Goal: Task Accomplishment & Management: Use online tool/utility

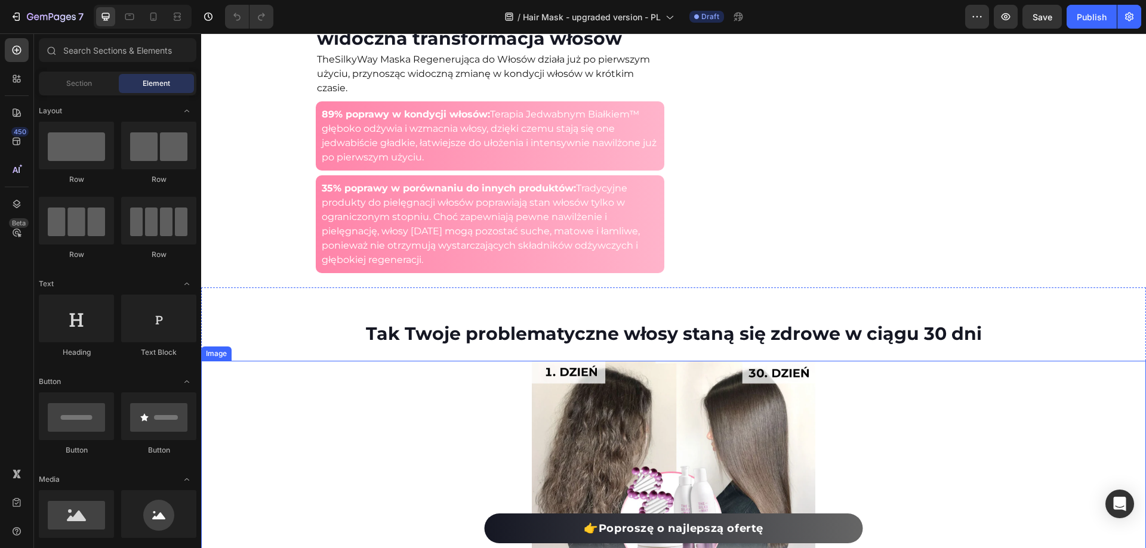
scroll to position [1671, 0]
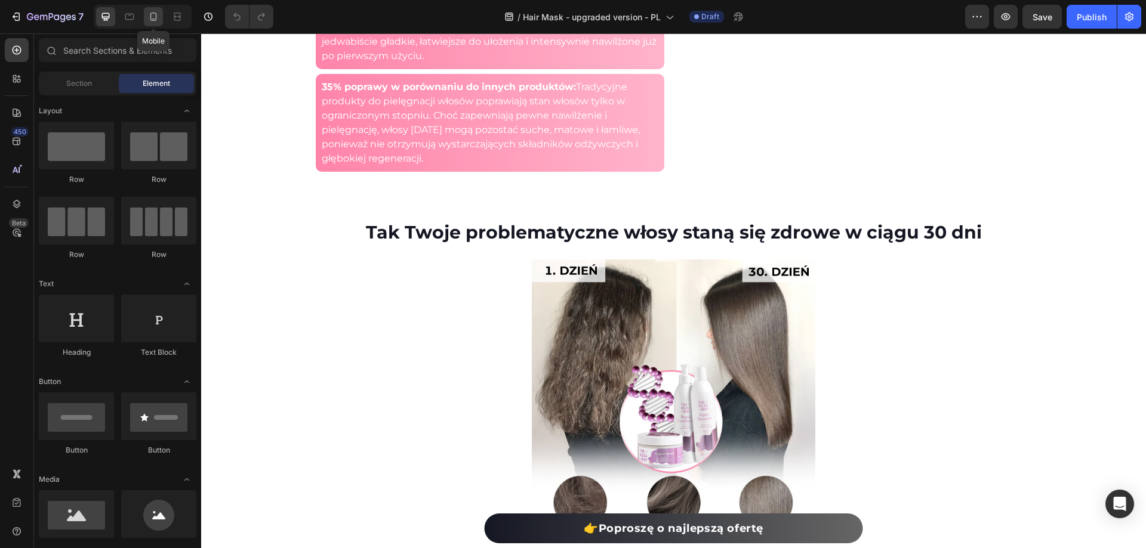
click at [149, 20] on icon at bounding box center [153, 17] width 12 height 12
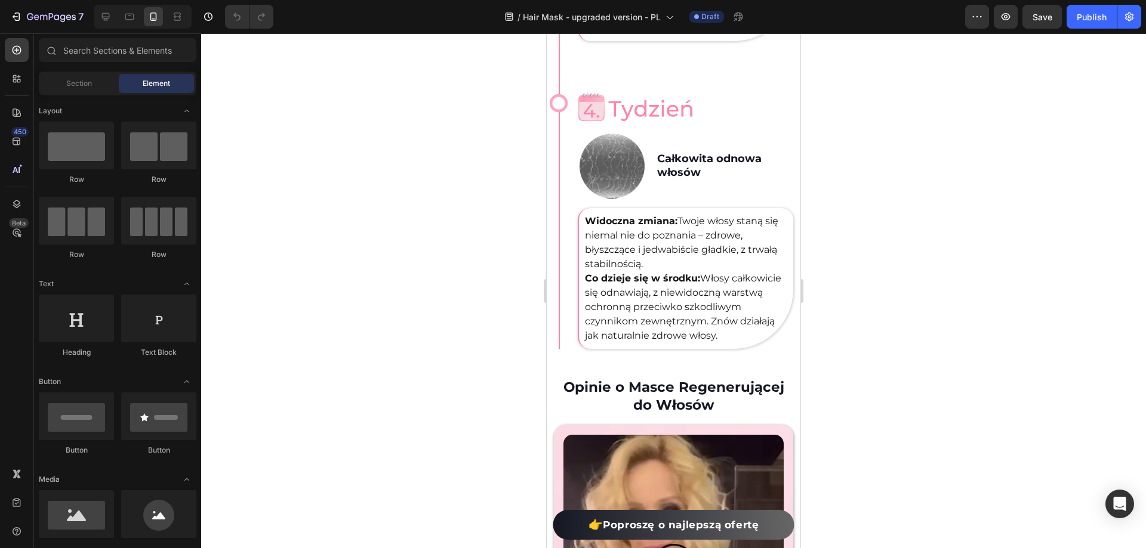
scroll to position [3005, 0]
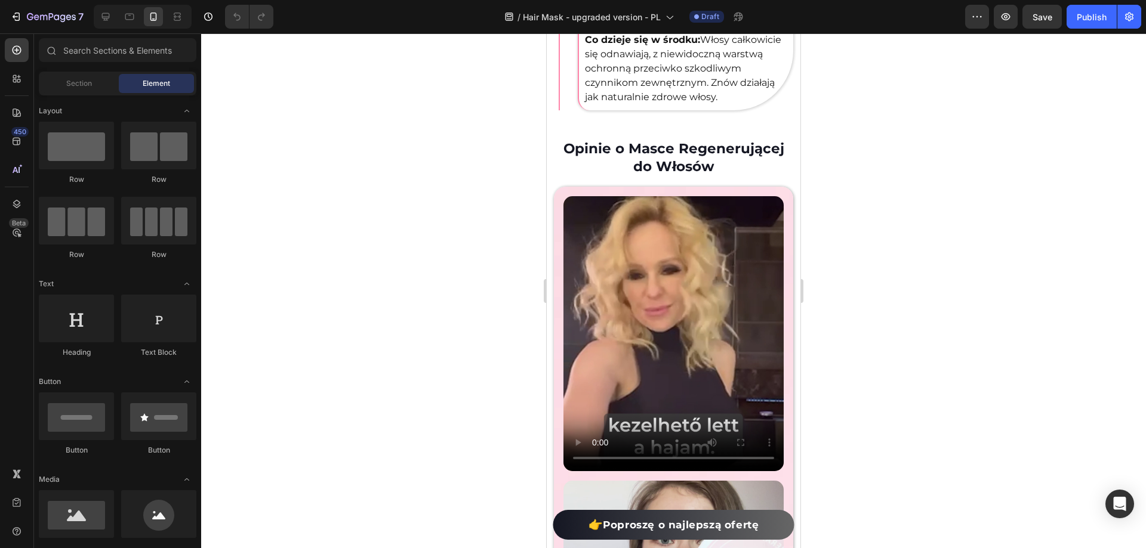
click at [1022, 261] on div at bounding box center [673, 290] width 945 height 515
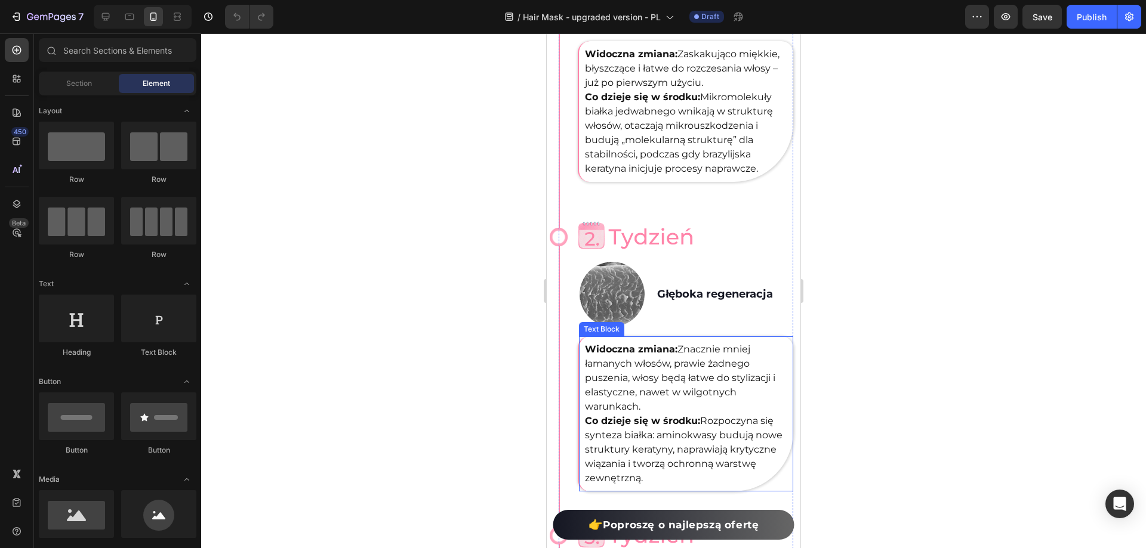
scroll to position [1990, 0]
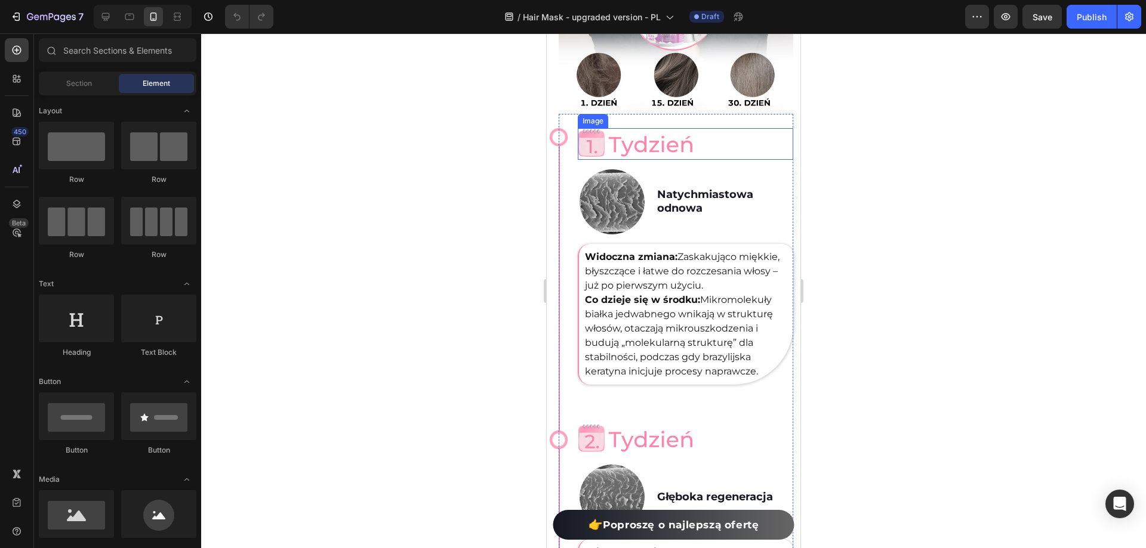
click at [635, 134] on img at bounding box center [637, 144] width 118 height 32
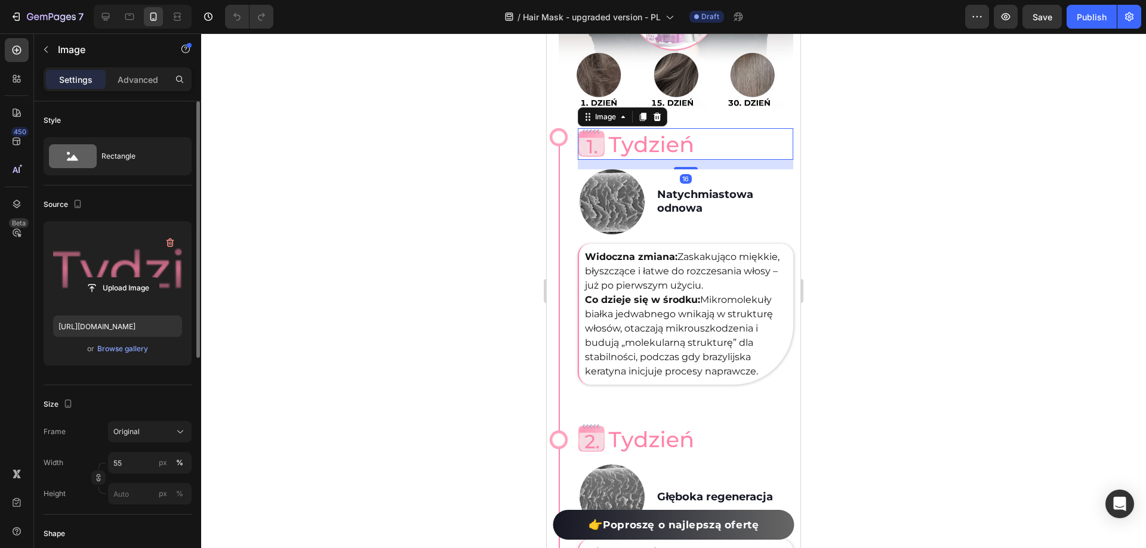
click at [147, 270] on label at bounding box center [117, 268] width 129 height 75
click at [147, 278] on input "file" at bounding box center [117, 288] width 82 height 20
type input "[URL][DOMAIN_NAME]"
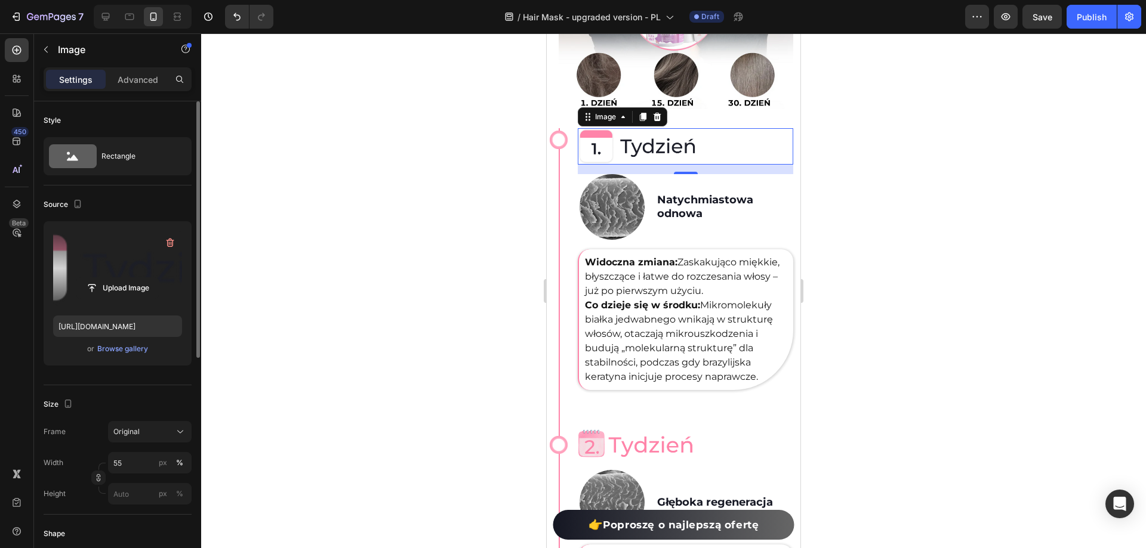
click at [477, 484] on div at bounding box center [673, 290] width 945 height 515
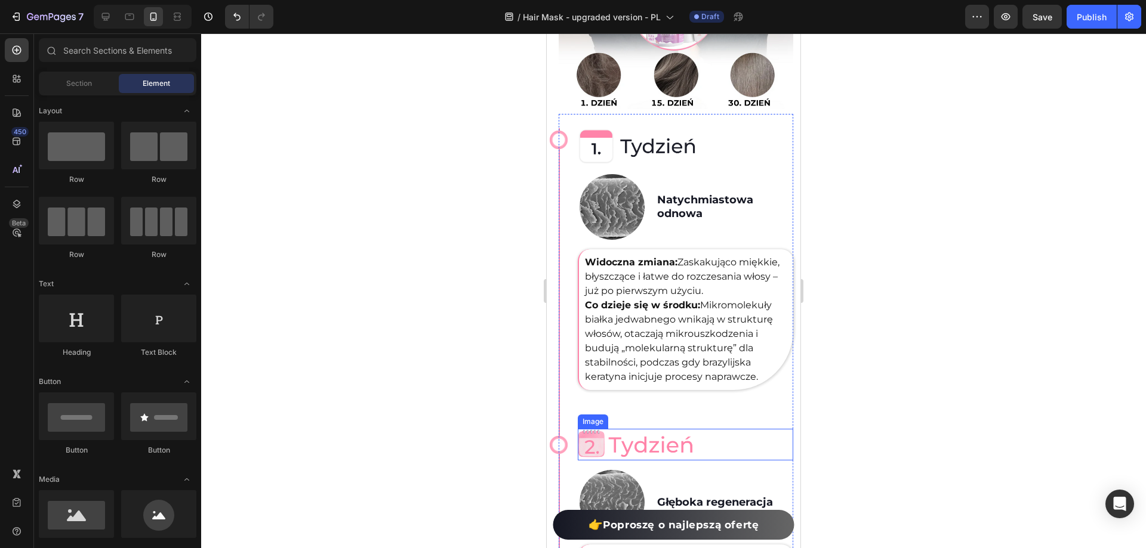
click at [643, 432] on img at bounding box center [637, 445] width 118 height 32
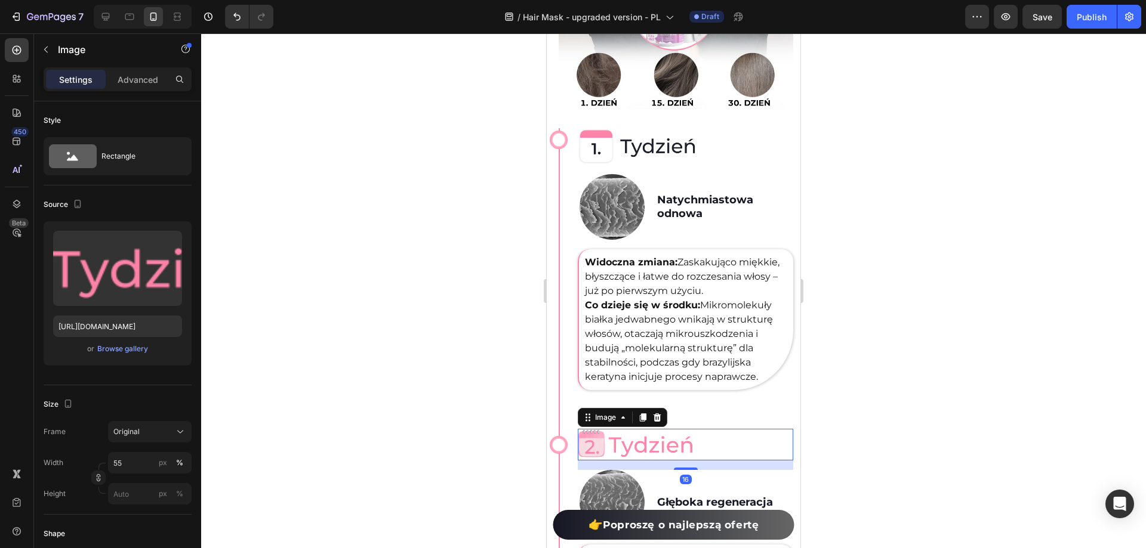
click at [640, 448] on img at bounding box center [637, 445] width 118 height 32
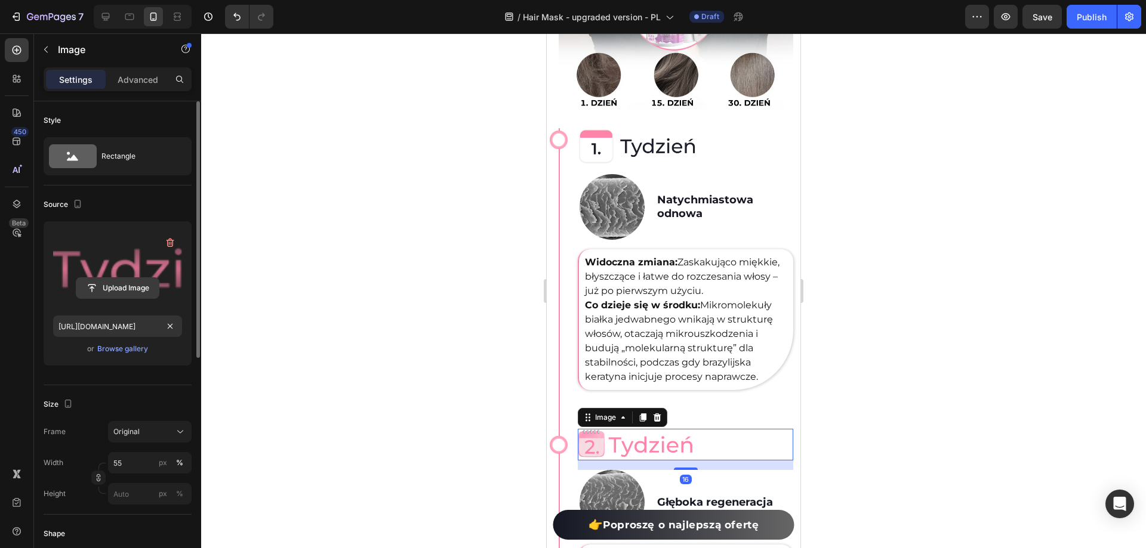
click at [116, 286] on input "file" at bounding box center [117, 288] width 82 height 20
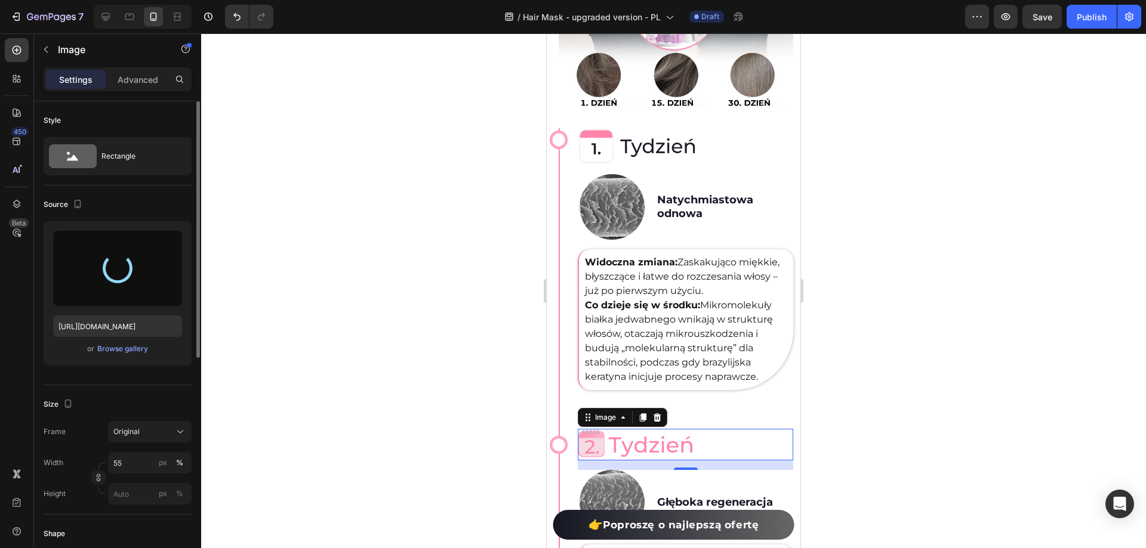
type input "[URL][DOMAIN_NAME]"
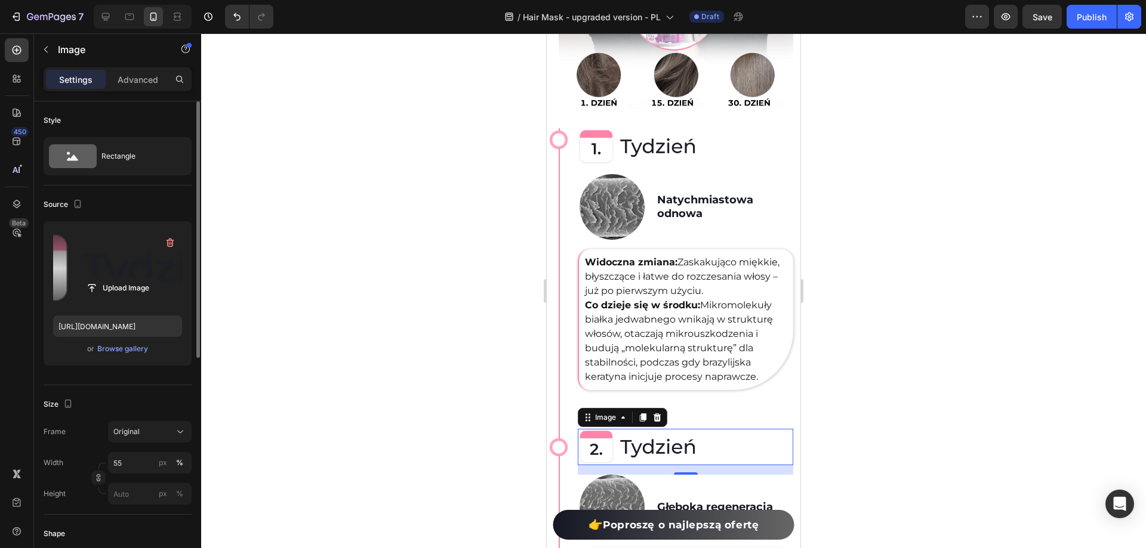
click at [1064, 343] on div at bounding box center [673, 290] width 945 height 515
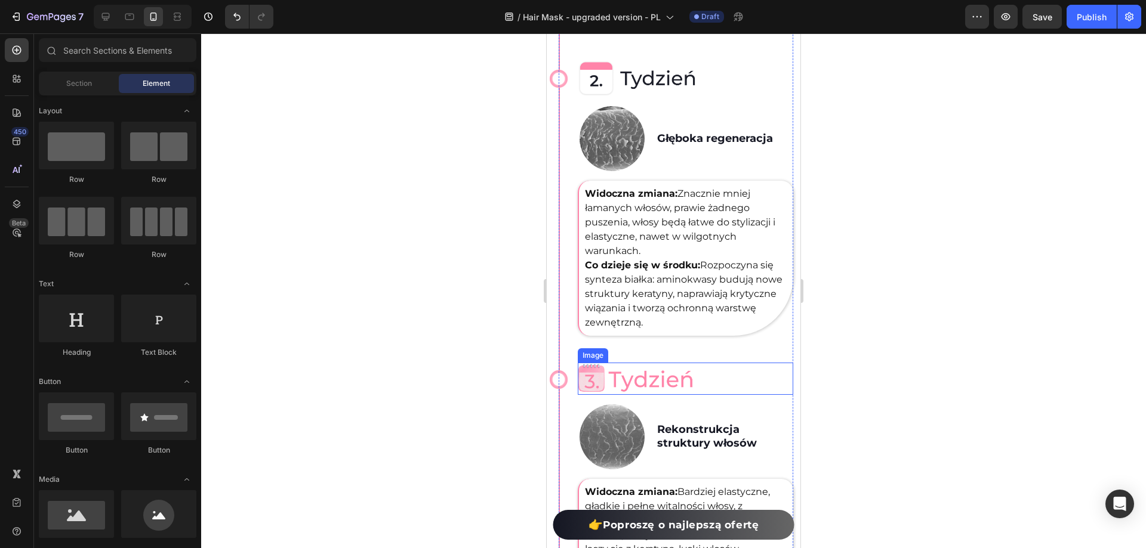
scroll to position [2408, 0]
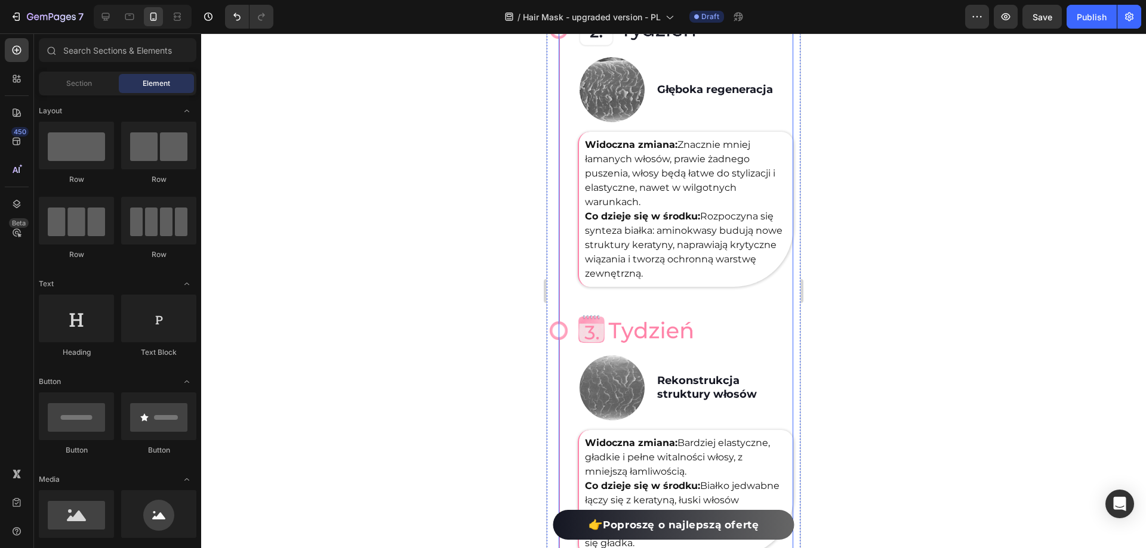
click at [654, 344] on div "Image Image Rekonstrukcja struktury włosów Heading Row Widoczna zmiana: Bardzie…" at bounding box center [685, 435] width 215 height 242
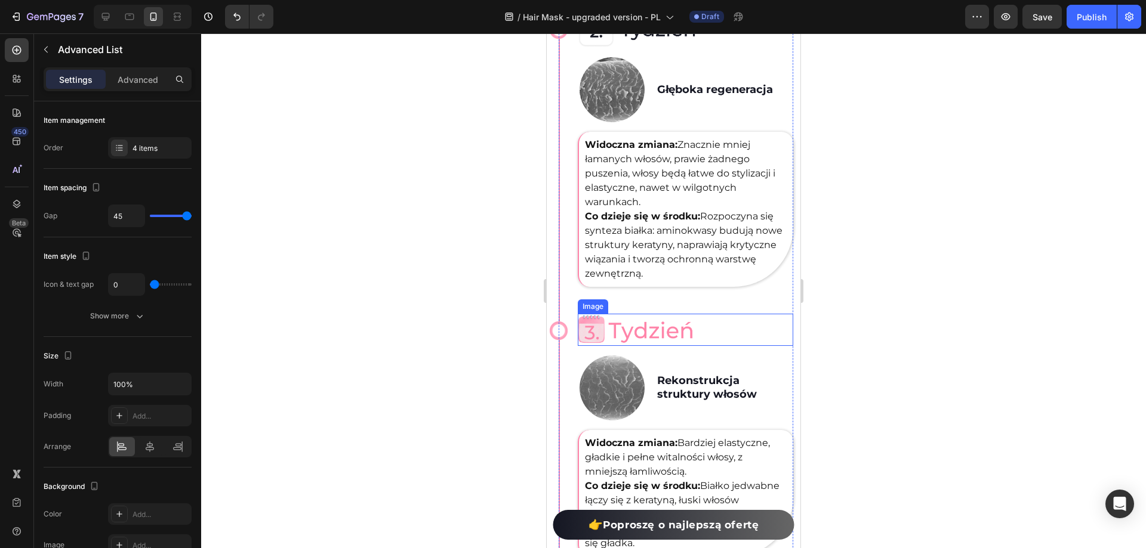
click at [640, 319] on img at bounding box center [637, 330] width 118 height 32
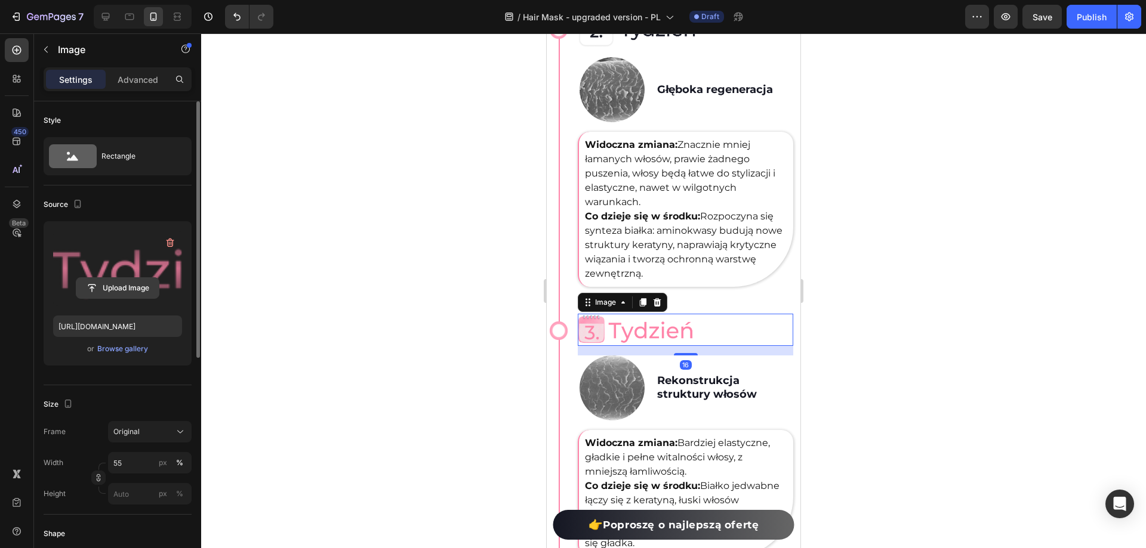
click at [113, 284] on input "file" at bounding box center [117, 288] width 82 height 20
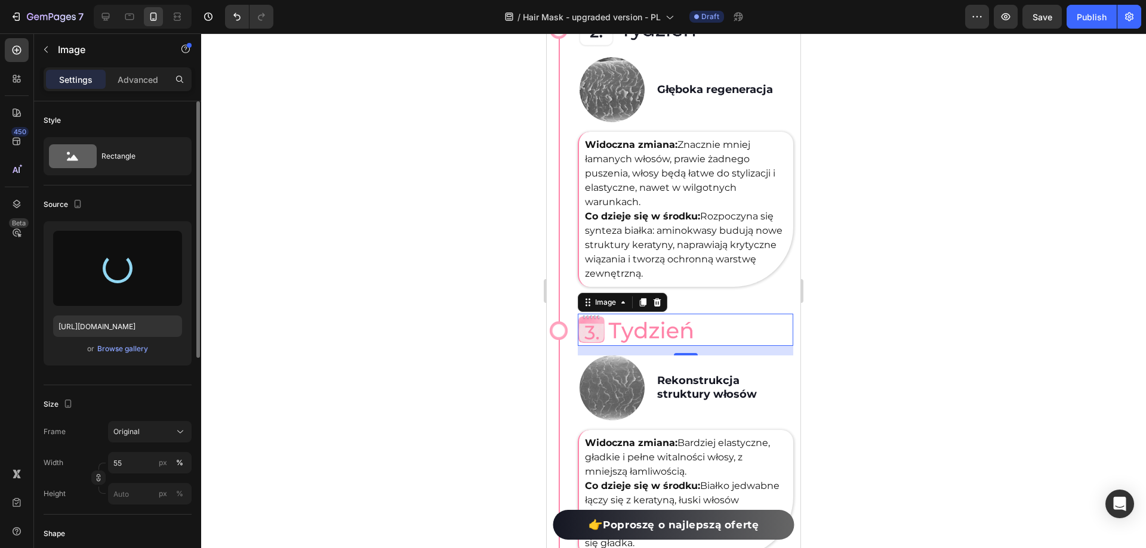
type input "[URL][DOMAIN_NAME]"
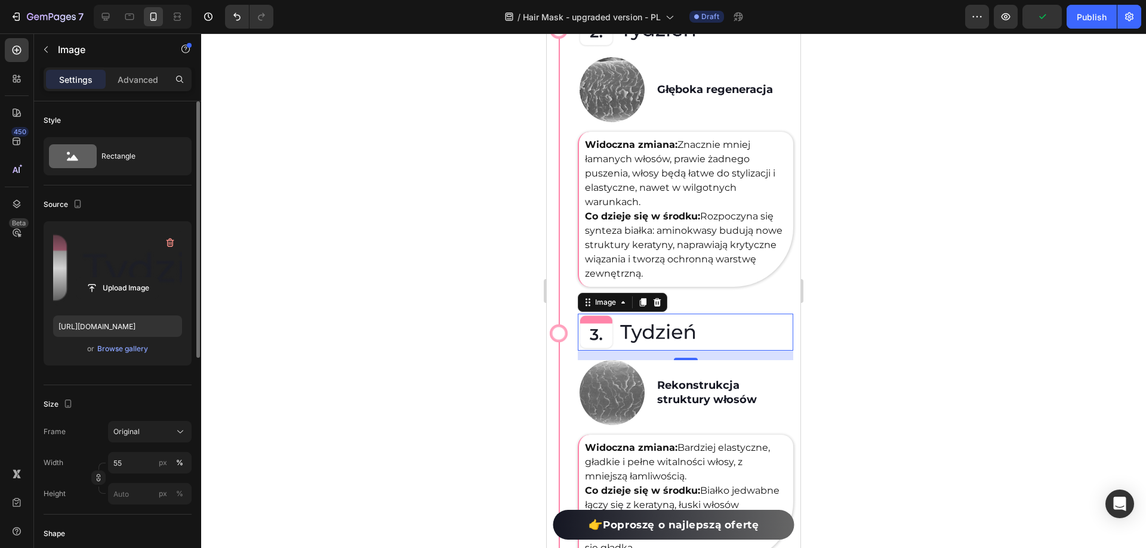
click at [1001, 368] on div at bounding box center [673, 290] width 945 height 515
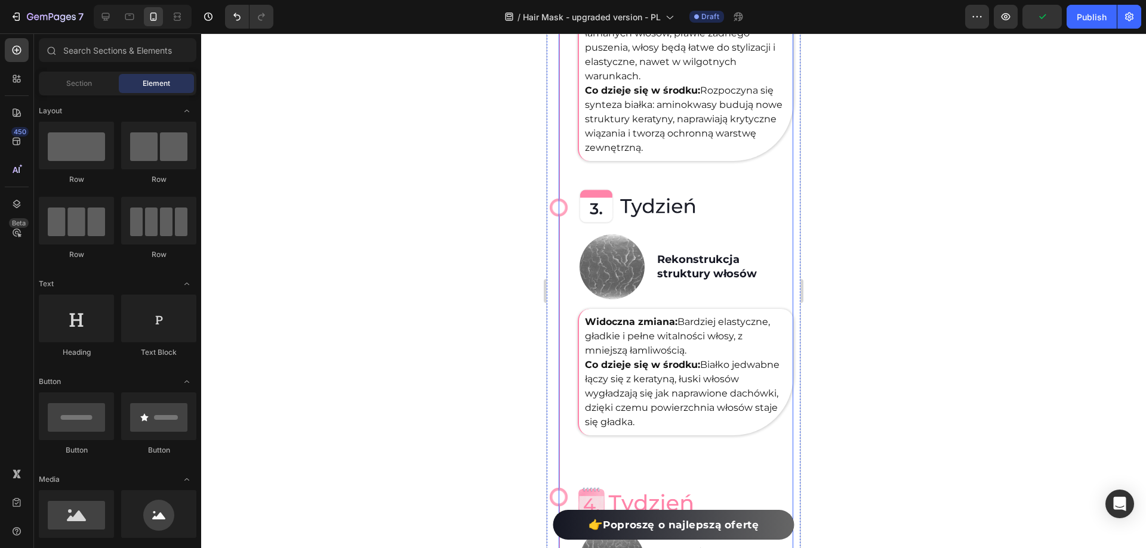
scroll to position [2587, 0]
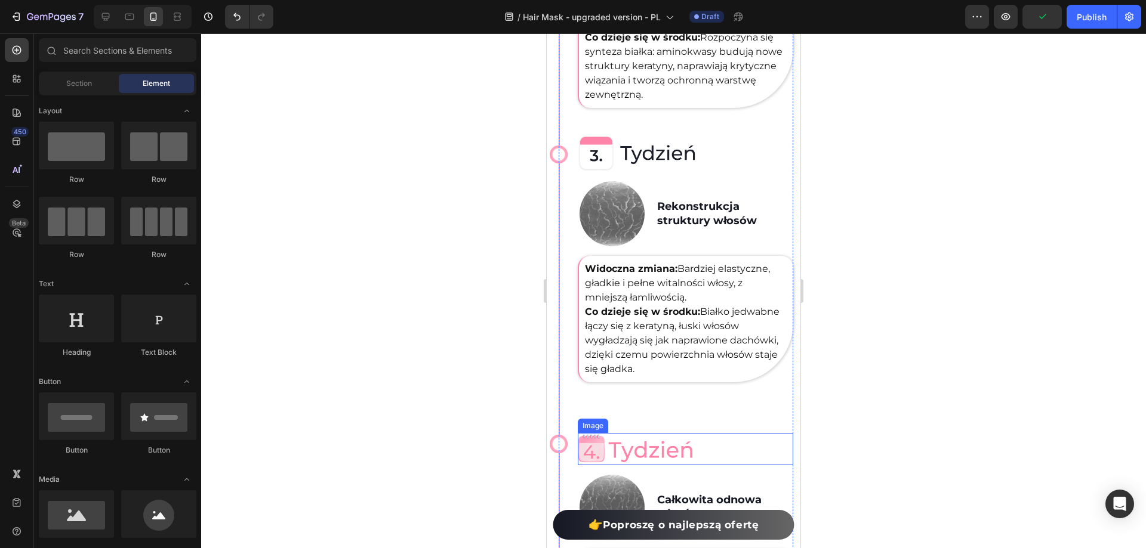
click at [646, 433] on img at bounding box center [637, 449] width 118 height 32
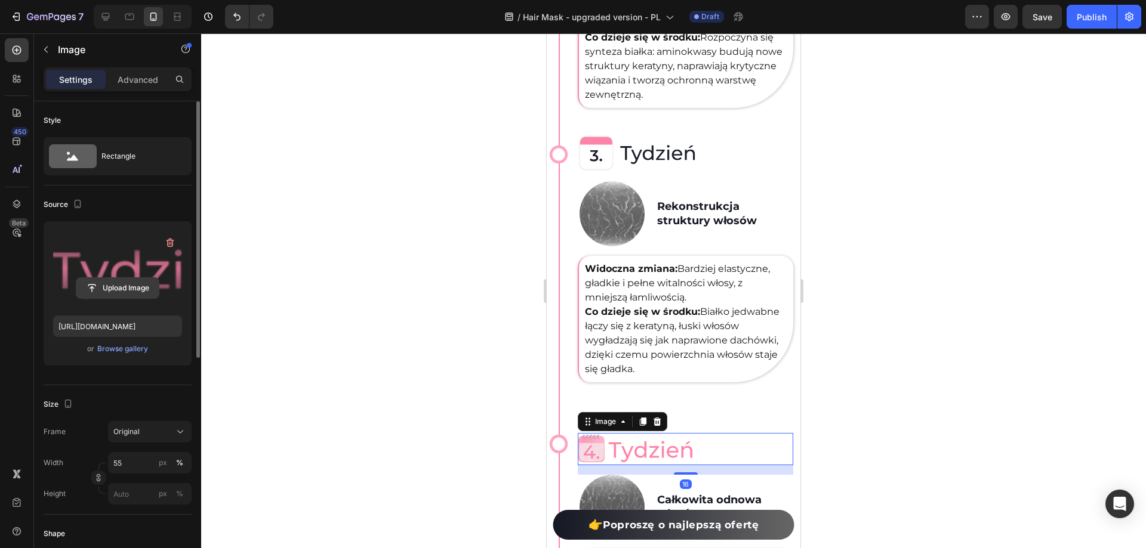
click at [127, 281] on input "file" at bounding box center [117, 288] width 82 height 20
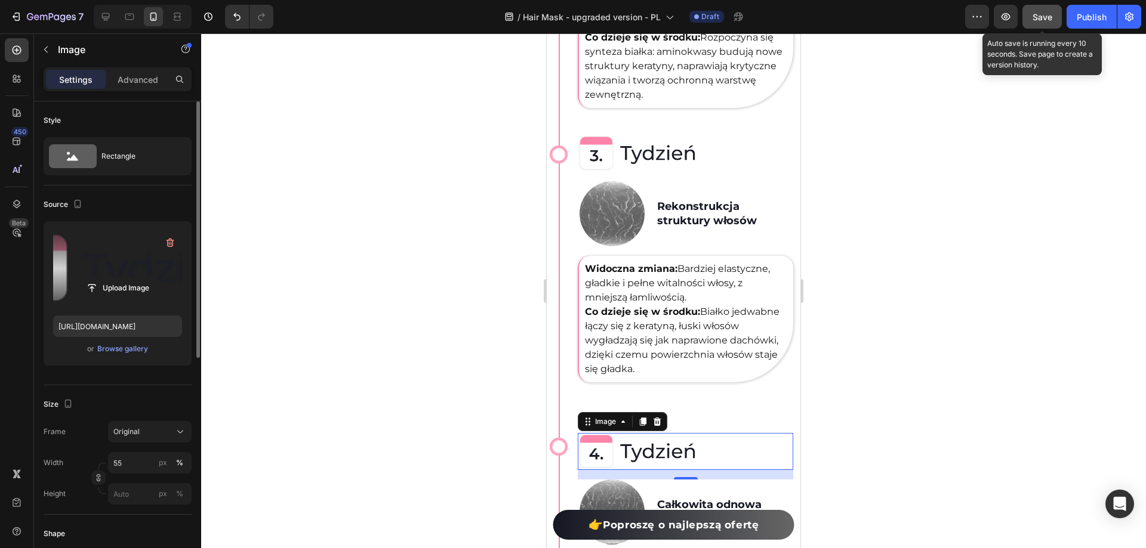
click at [1043, 14] on span "Save" at bounding box center [1042, 17] width 20 height 10
click at [103, 14] on icon at bounding box center [106, 17] width 8 height 8
type input "[URL][DOMAIN_NAME]"
type input "45"
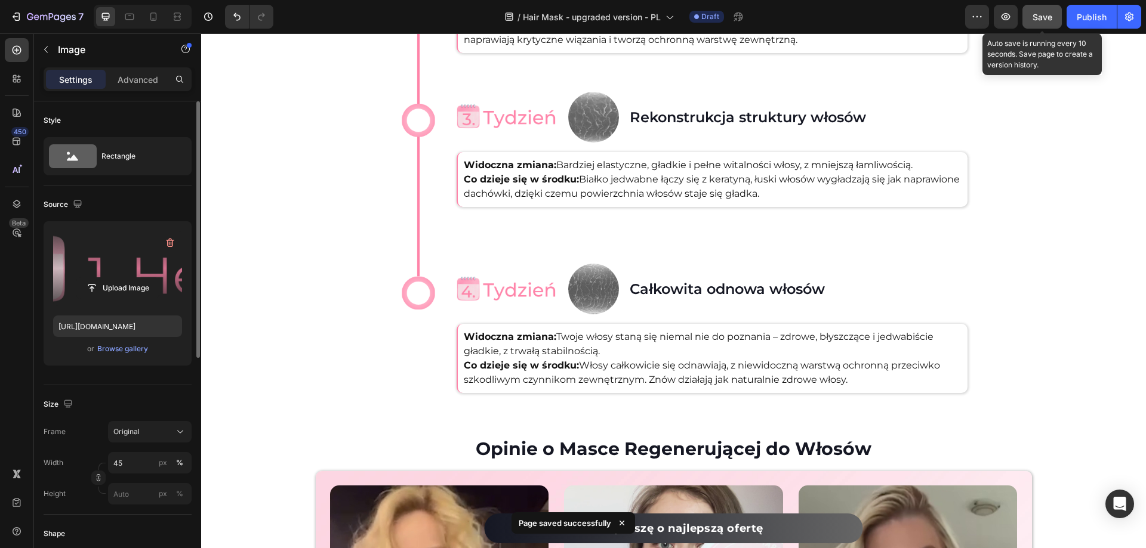
scroll to position [2336, 0]
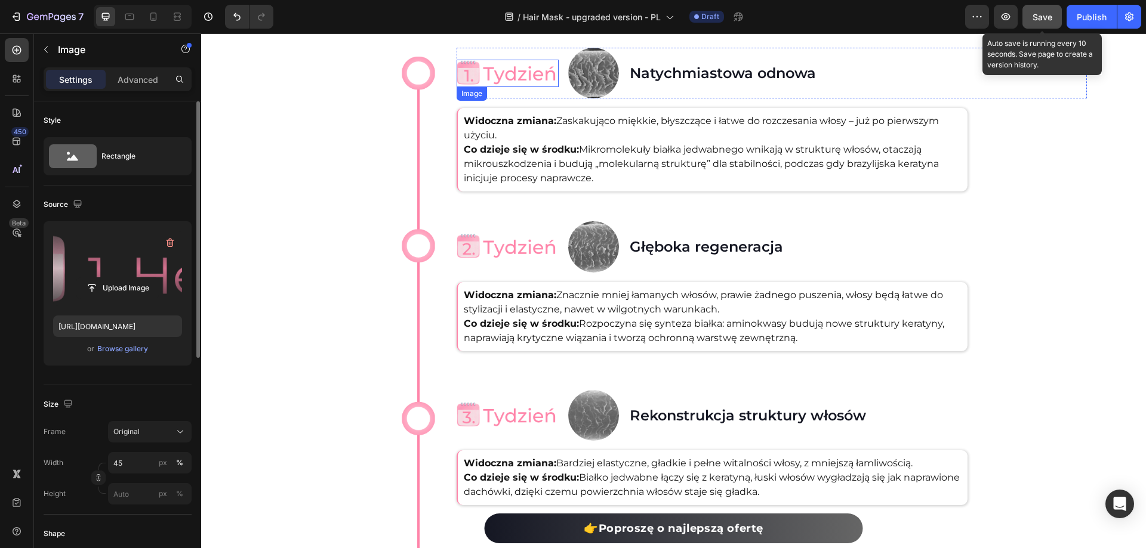
click at [499, 75] on img at bounding box center [508, 73] width 102 height 27
click at [144, 269] on label at bounding box center [117, 268] width 129 height 75
click at [144, 278] on input "file" at bounding box center [117, 288] width 82 height 20
type input "[URL][DOMAIN_NAME]"
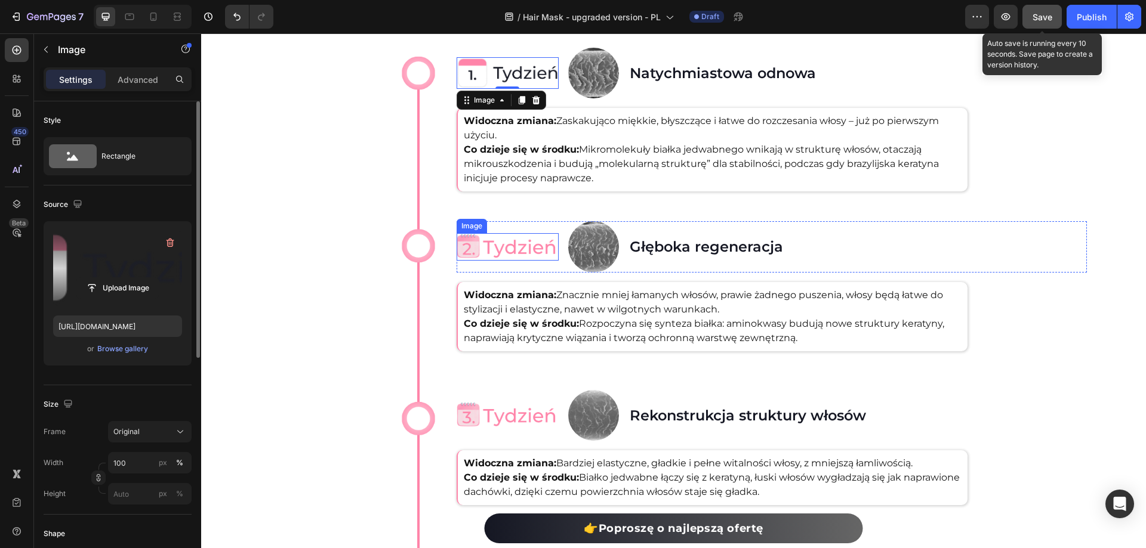
click at [504, 239] on img at bounding box center [508, 246] width 102 height 27
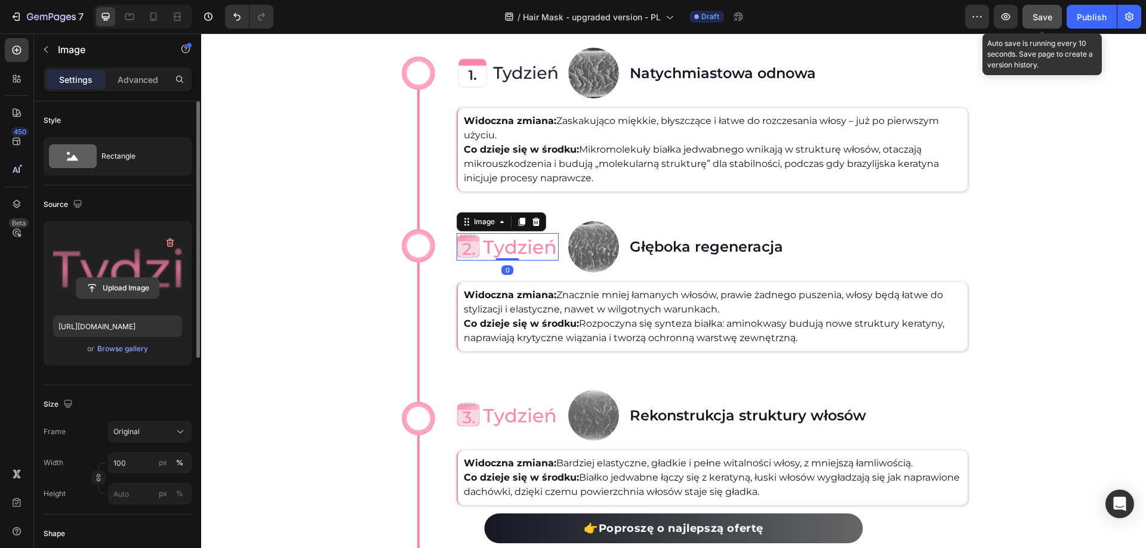
click at [131, 284] on input "file" at bounding box center [117, 288] width 82 height 20
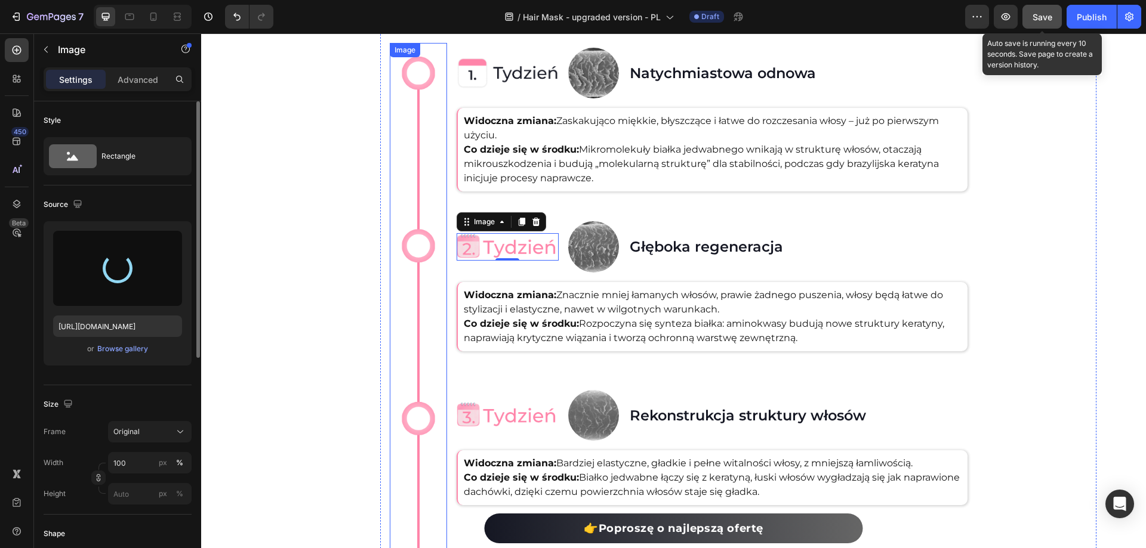
type input "[URL][DOMAIN_NAME]"
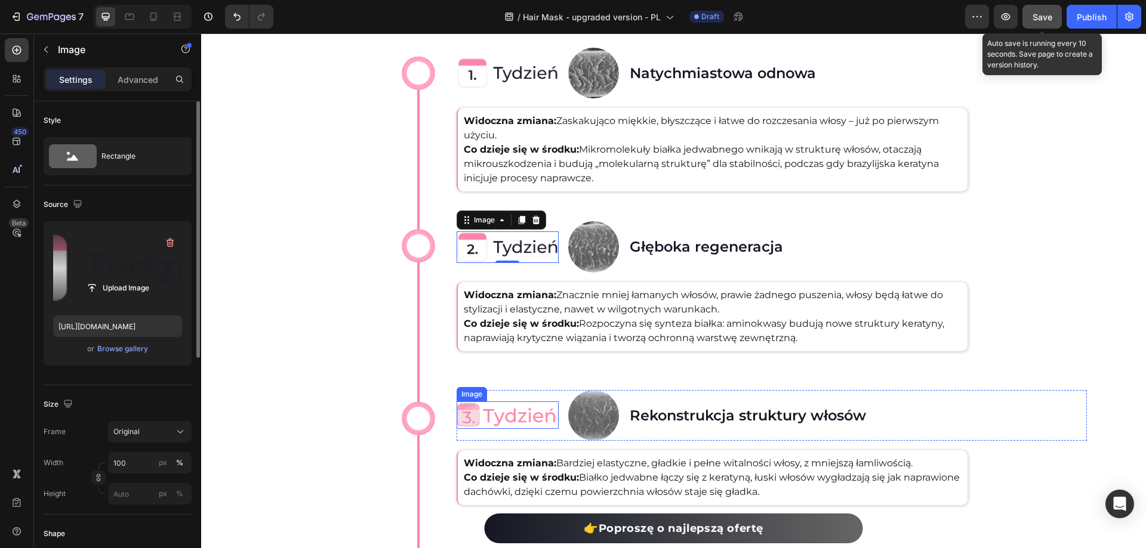
click at [500, 407] on img at bounding box center [508, 415] width 102 height 27
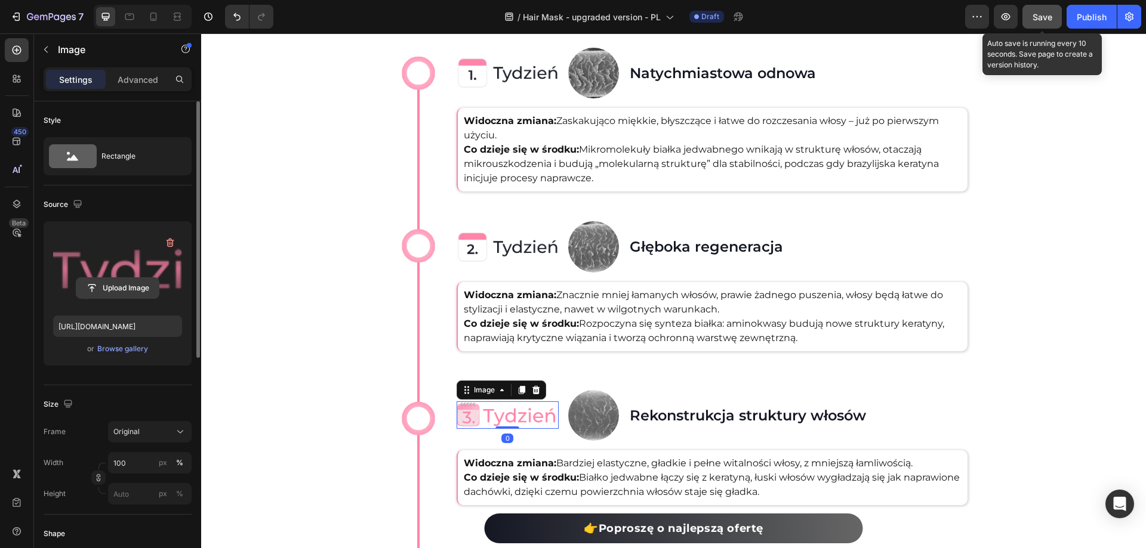
click at [142, 287] on input "file" at bounding box center [117, 288] width 82 height 20
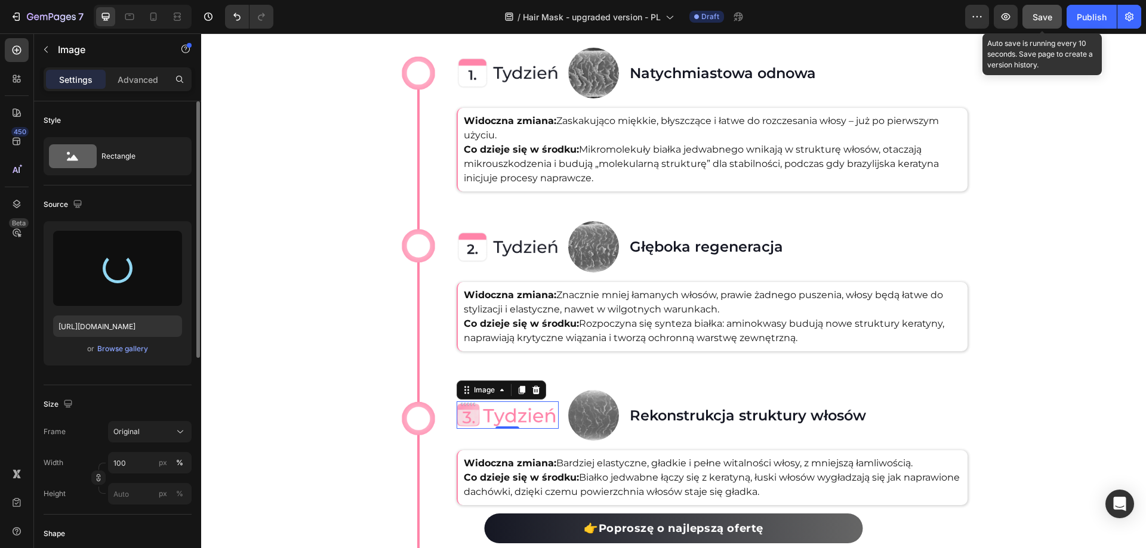
type input "[URL][DOMAIN_NAME]"
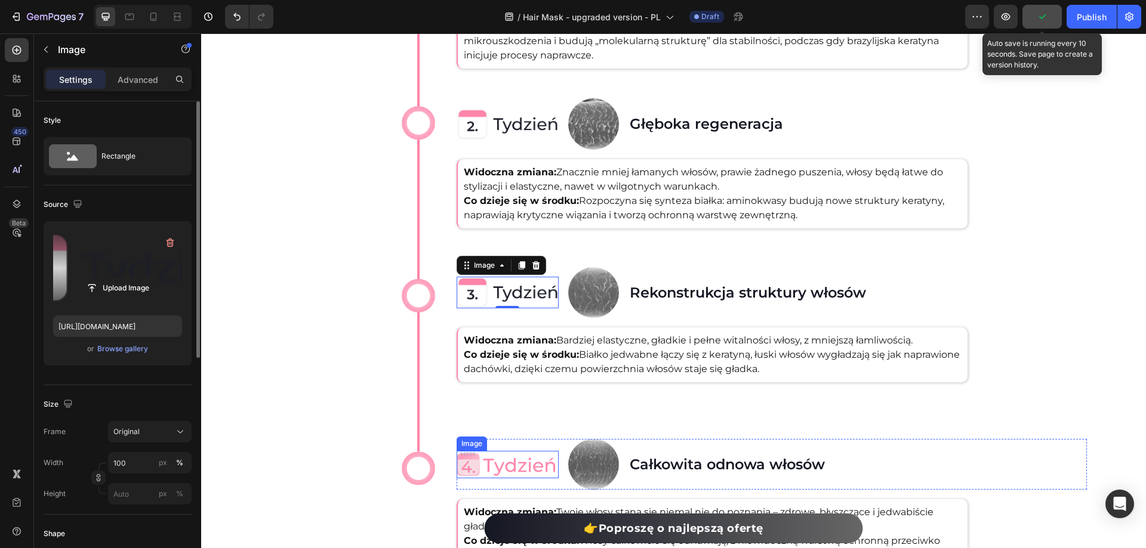
scroll to position [2516, 0]
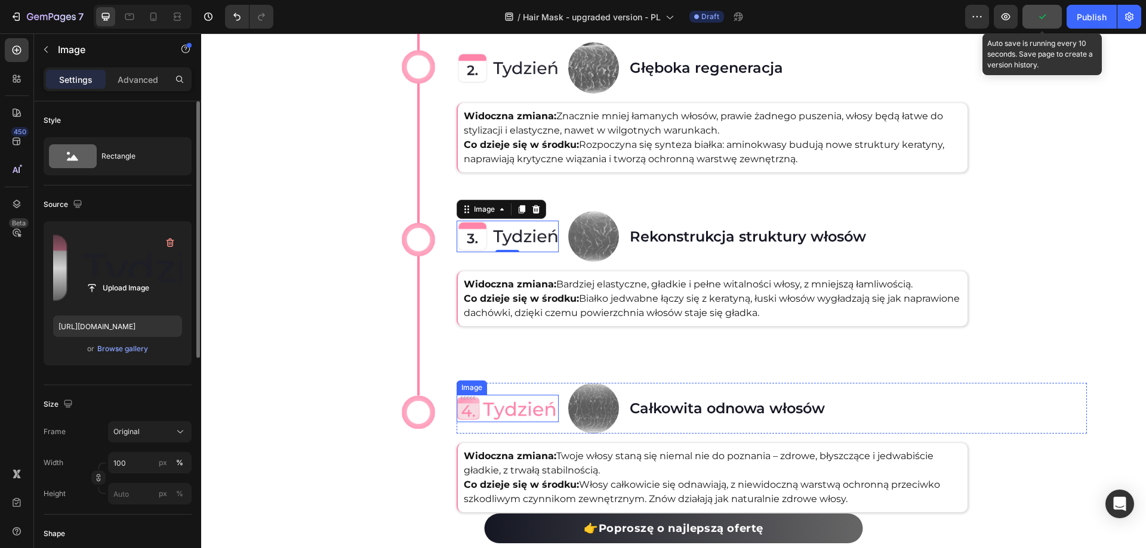
click at [508, 406] on img at bounding box center [508, 408] width 102 height 27
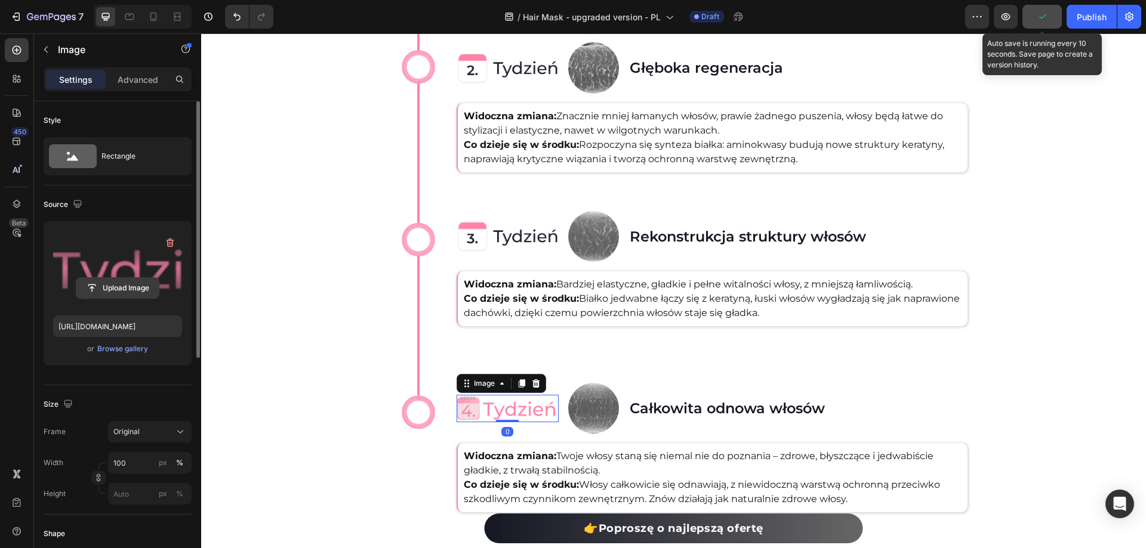
click at [148, 284] on input "file" at bounding box center [117, 288] width 82 height 20
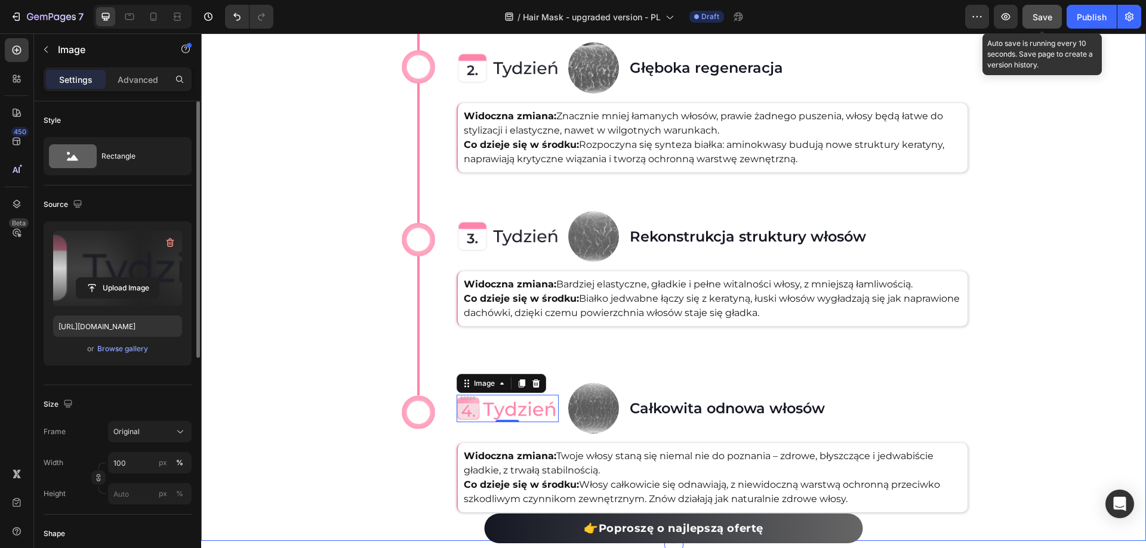
type input "[URL][DOMAIN_NAME]"
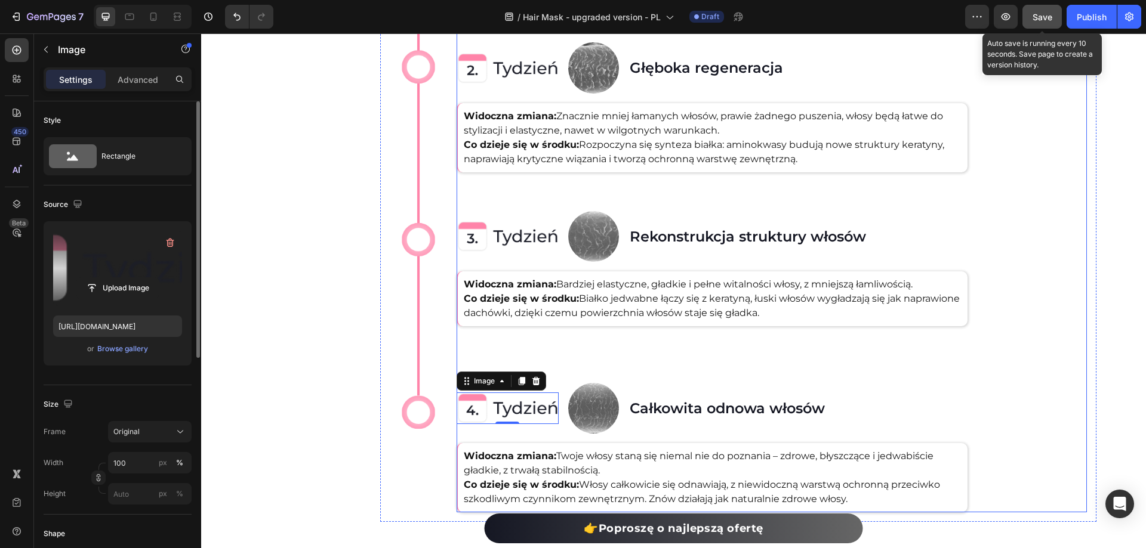
click at [992, 282] on div "Image Image Natychmiastowa odnowa Heading Row Widoczna zmiana: Zaskakująco mięk…" at bounding box center [772, 191] width 630 height 644
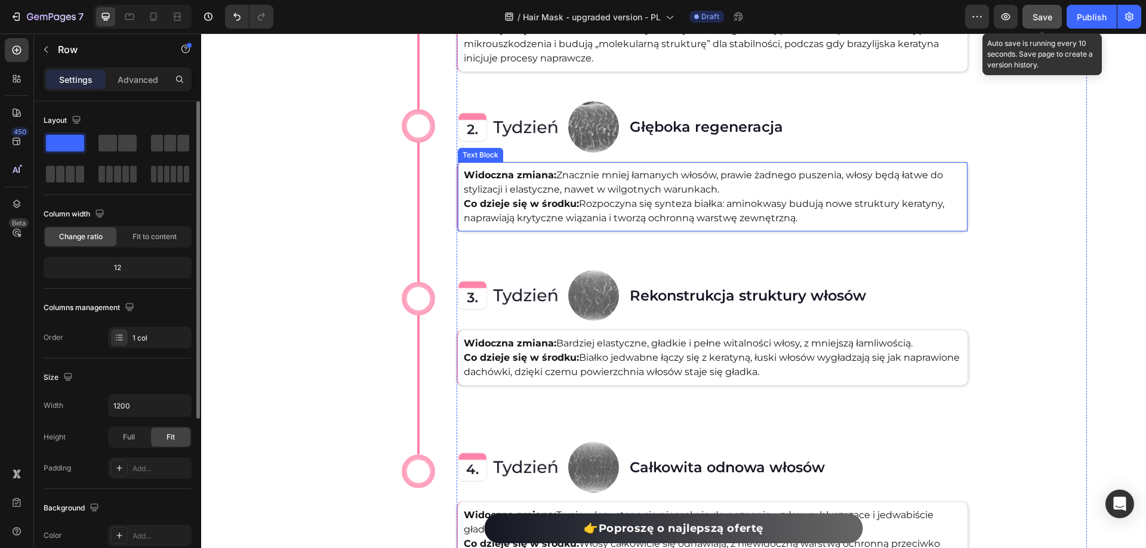
scroll to position [2456, 0]
click at [272, 226] on div "Tak Twoje problematyczne włosy staną się zdrowe w ciągu 30 dni Heading Image Im…" at bounding box center [673, 71] width 945 height 1021
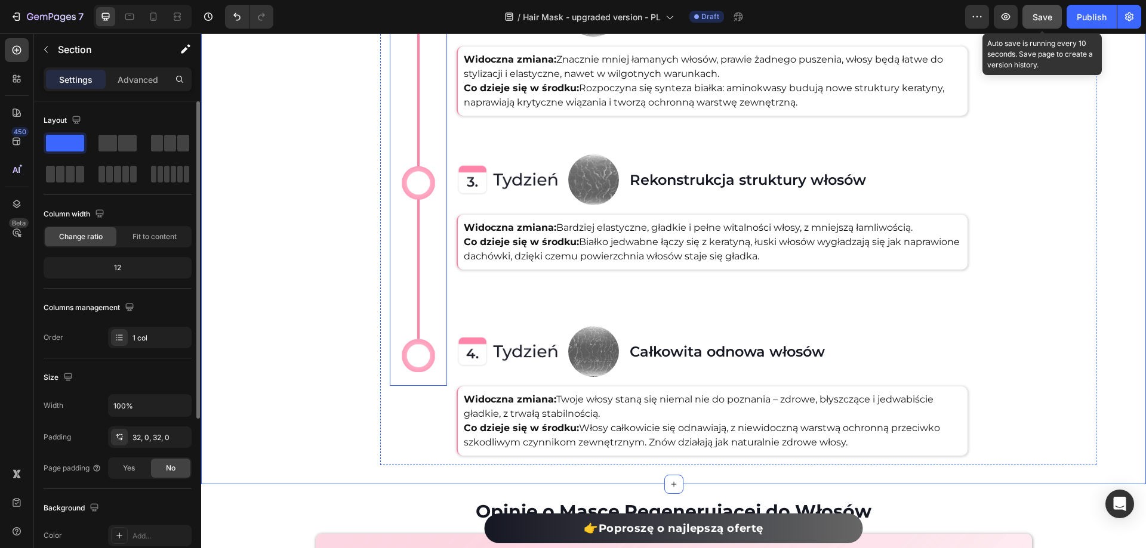
scroll to position [2575, 0]
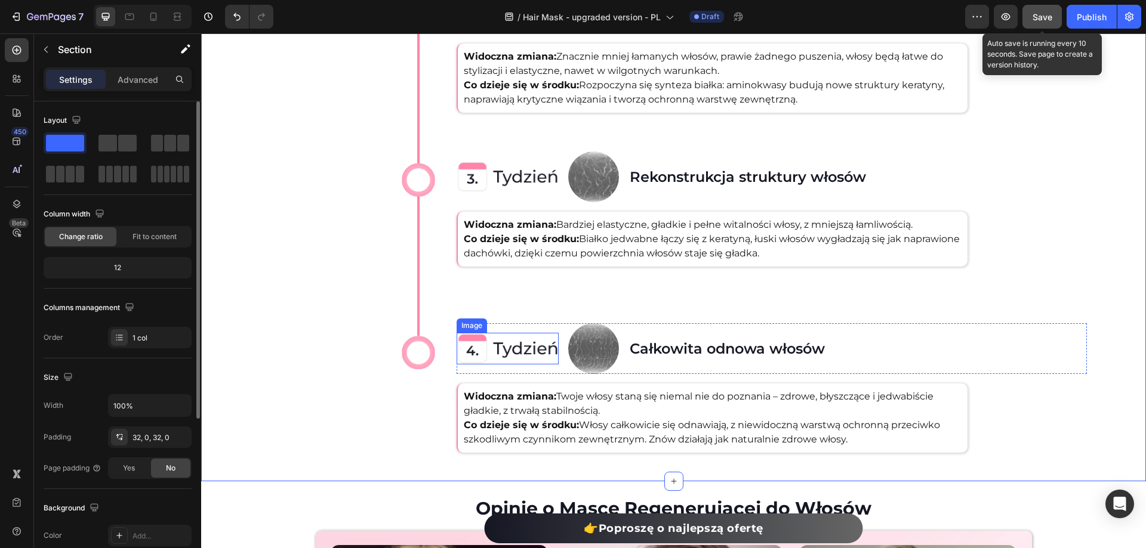
click at [525, 346] on img at bounding box center [508, 349] width 102 height 32
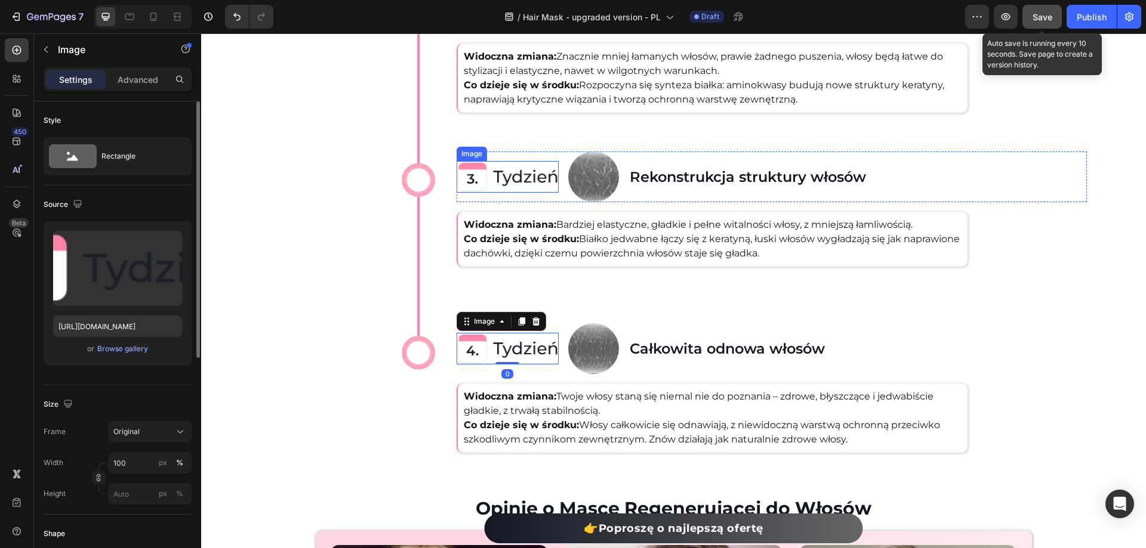
click at [483, 178] on img at bounding box center [508, 177] width 102 height 32
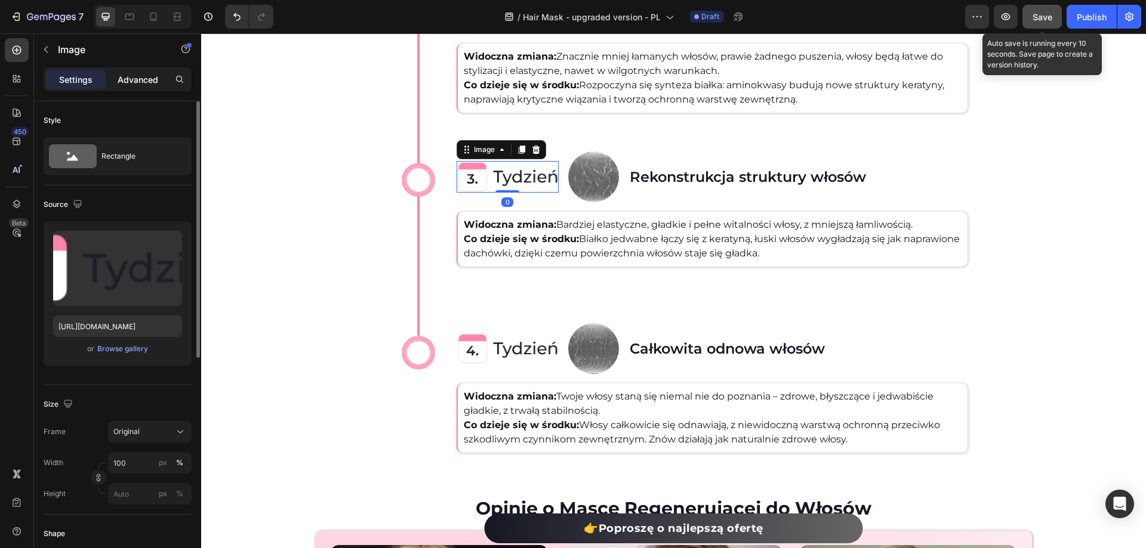
click at [137, 77] on p "Advanced" at bounding box center [138, 79] width 41 height 13
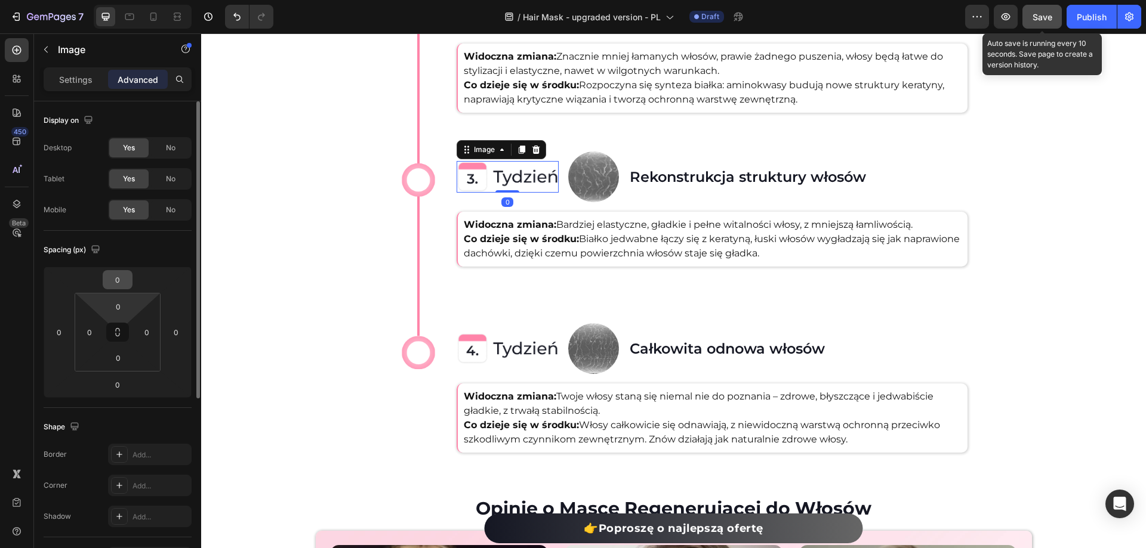
click at [126, 285] on input "0" at bounding box center [118, 280] width 24 height 18
type input "10"
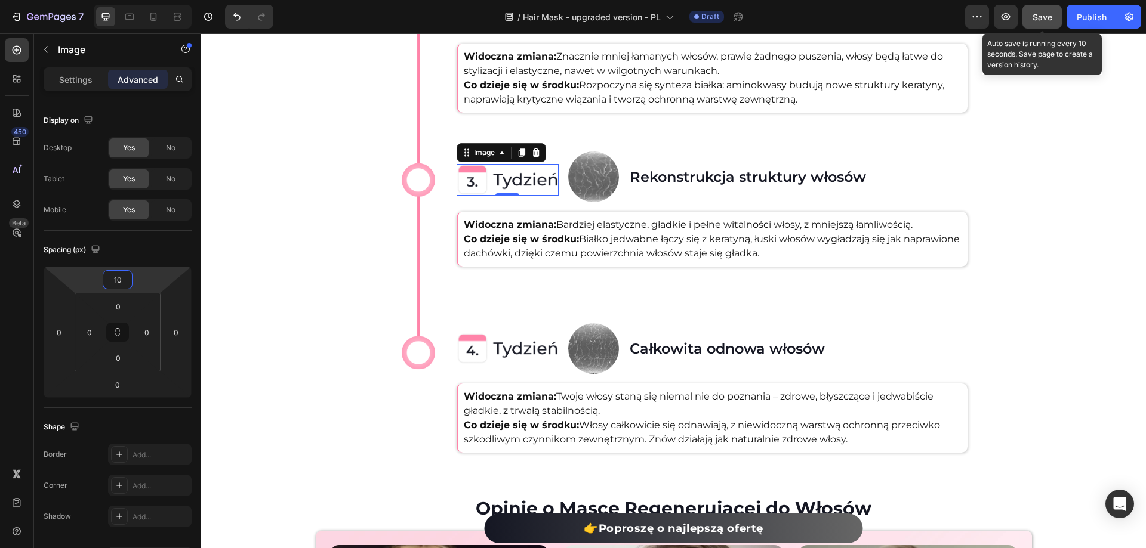
click at [480, 357] on img at bounding box center [508, 349] width 102 height 32
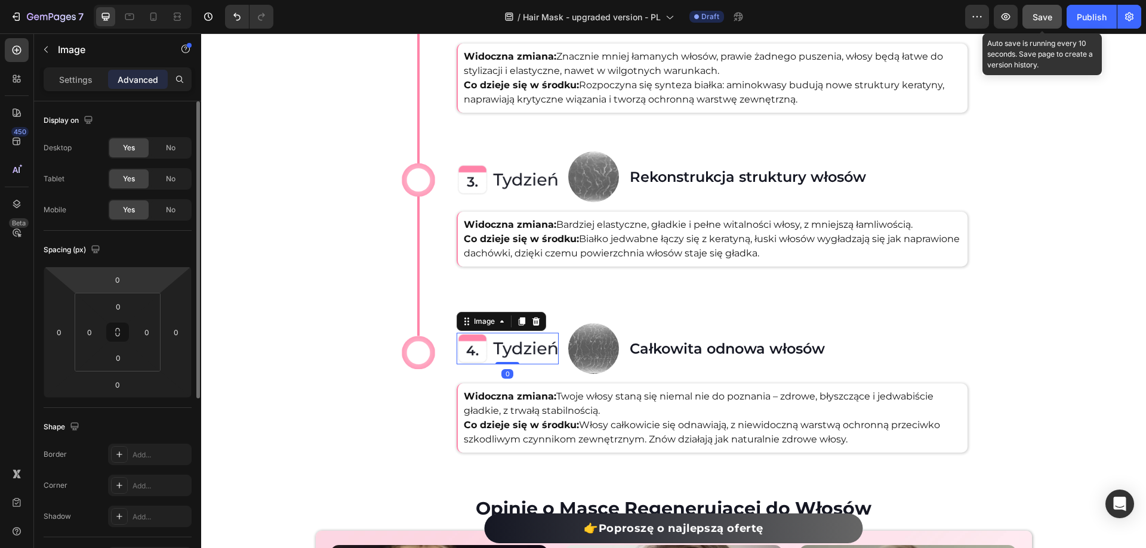
click at [138, 0] on html "7 Version history / Hair Mask - upgraded version - PL Draft Preview Save Auto s…" at bounding box center [573, 0] width 1146 height 0
click at [132, 280] on div "0" at bounding box center [118, 279] width 30 height 19
click at [122, 279] on input "0" at bounding box center [118, 280] width 24 height 18
click at [122, 278] on input "010" at bounding box center [118, 280] width 24 height 18
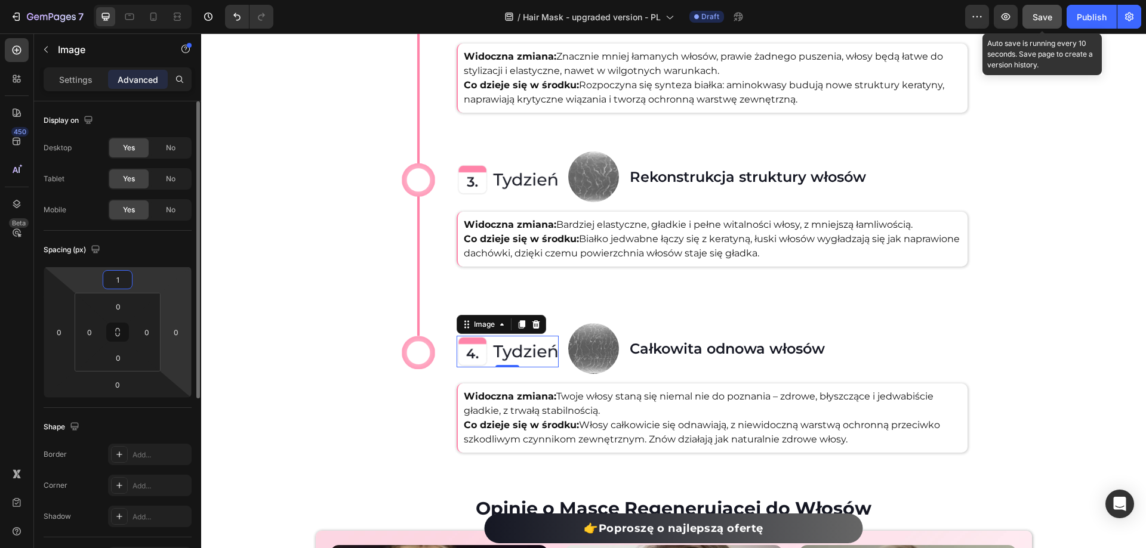
type input "10"
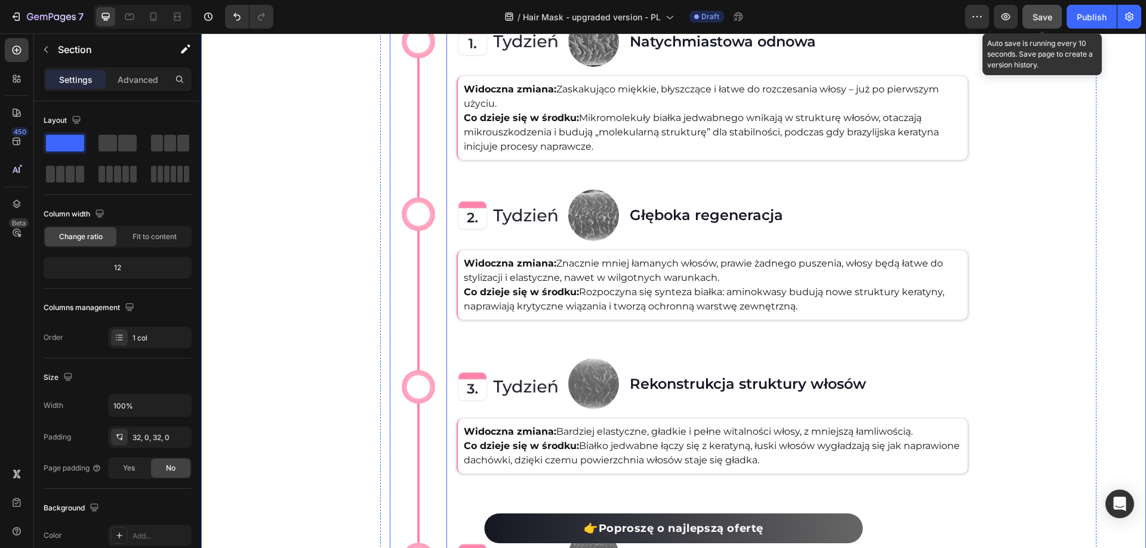
scroll to position [2336, 0]
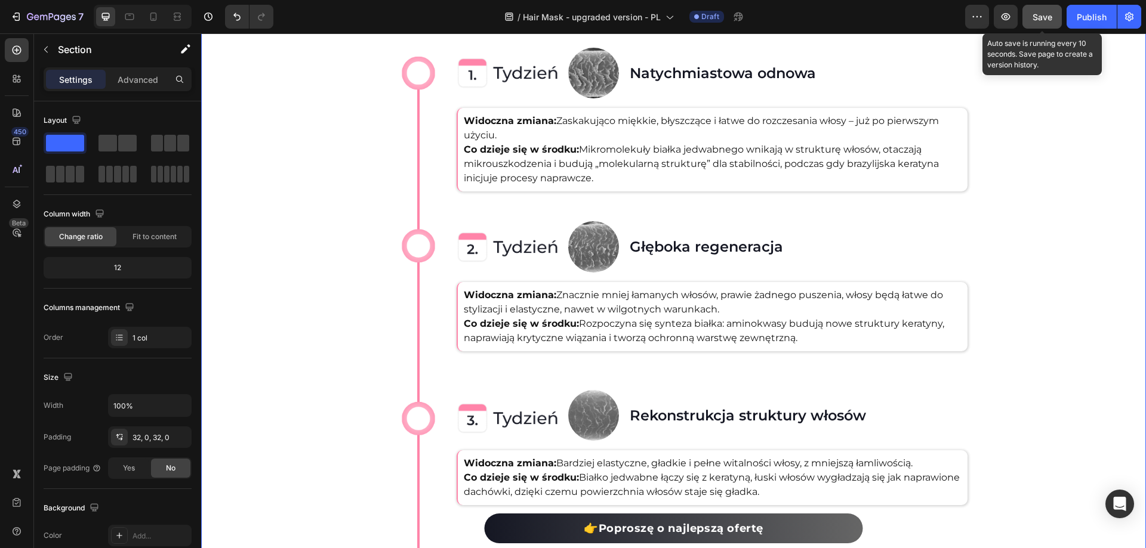
drag, startPoint x: 579, startPoint y: 186, endPoint x: 1047, endPoint y: 17, distance: 497.6
click at [1047, 17] on span "Save" at bounding box center [1042, 17] width 20 height 10
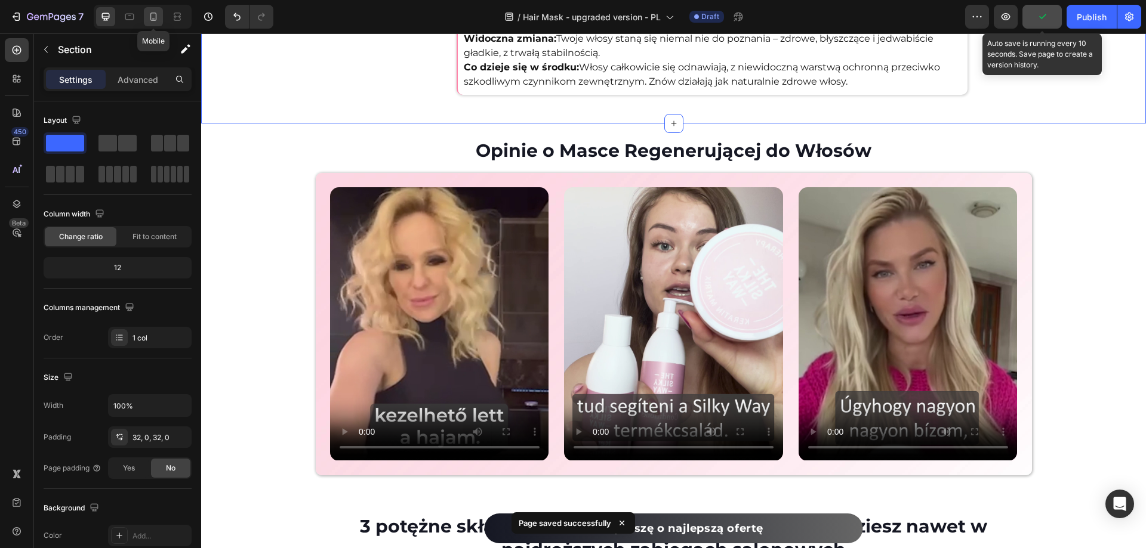
click at [148, 17] on icon at bounding box center [153, 17] width 12 height 12
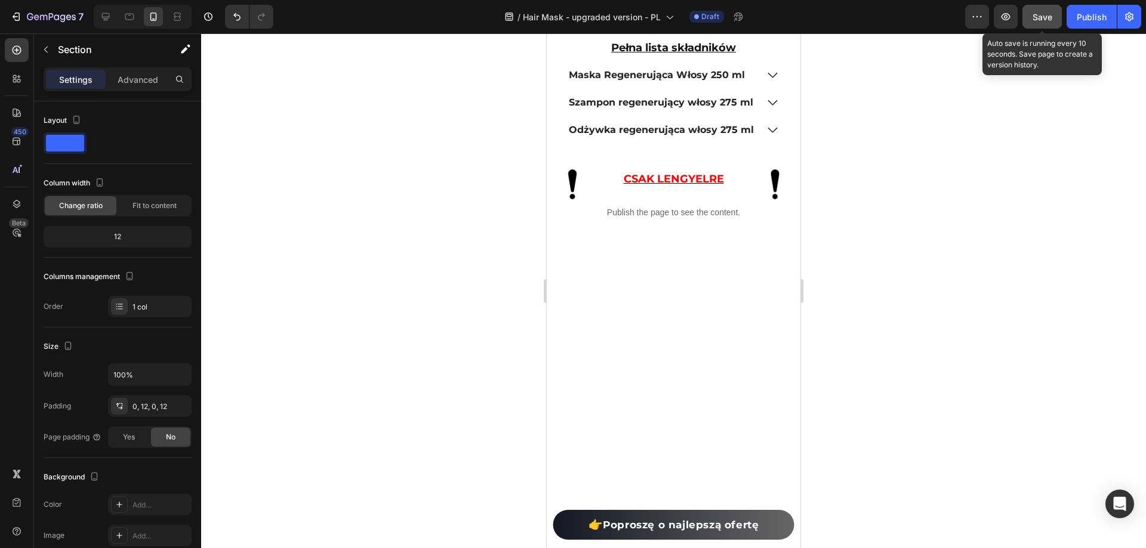
scroll to position [4912, 0]
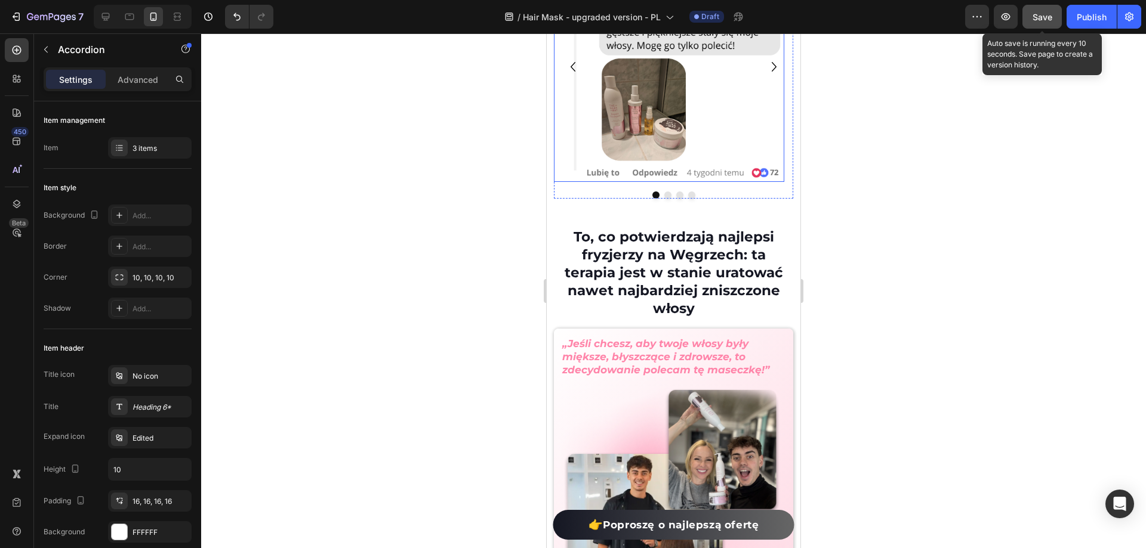
scroll to position [5270, 0]
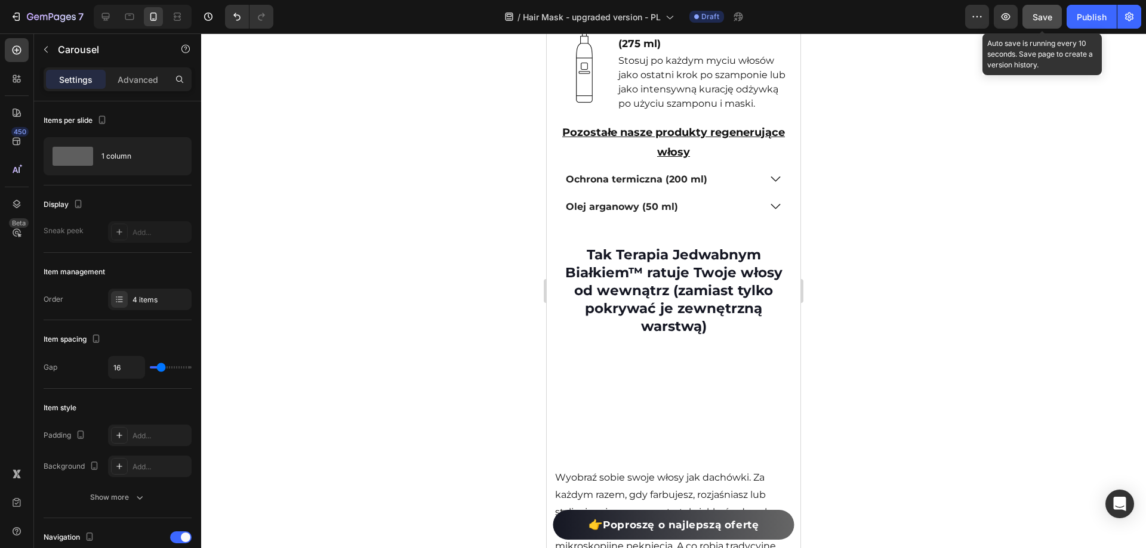
scroll to position [6822, 0]
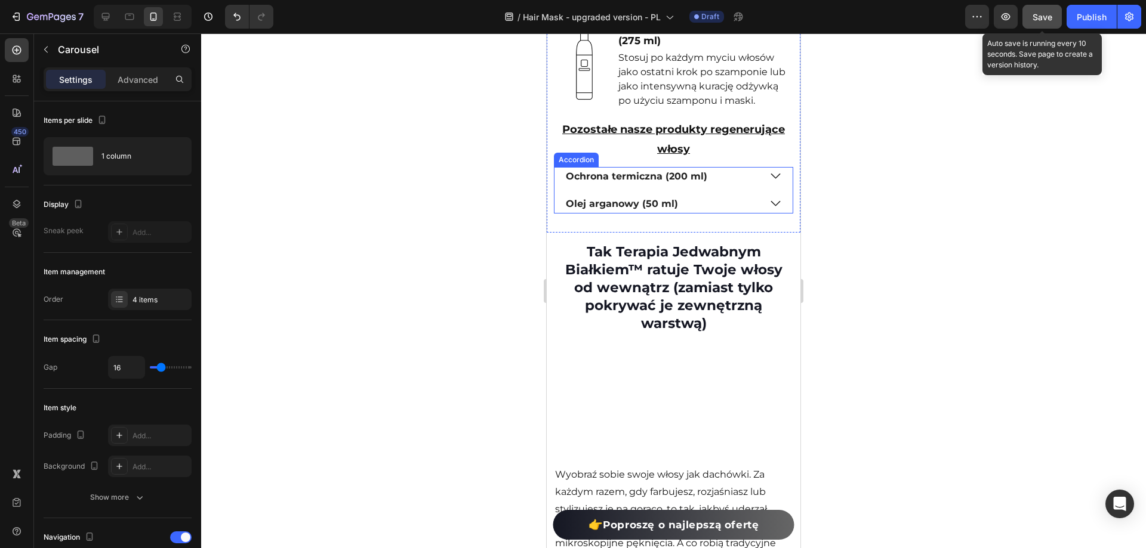
click at [769, 184] on icon at bounding box center [776, 176] width 14 height 15
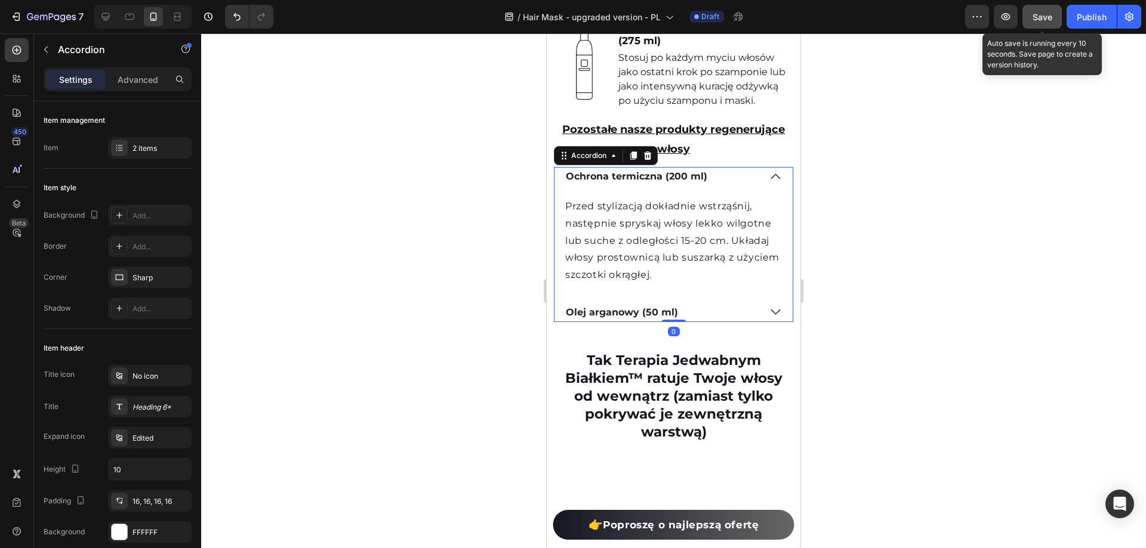
click at [769, 184] on icon at bounding box center [776, 176] width 14 height 15
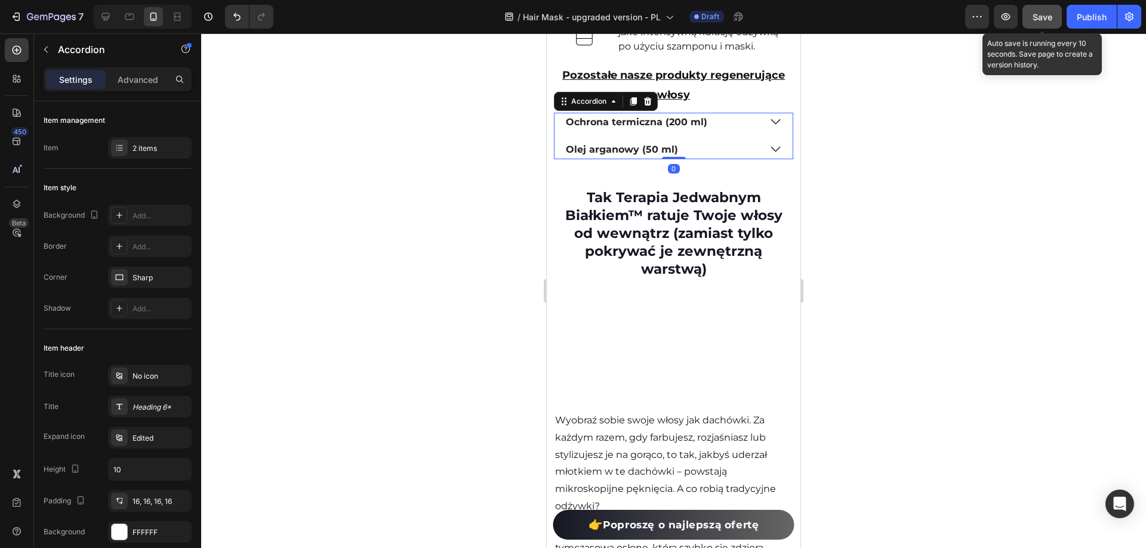
scroll to position [6882, 0]
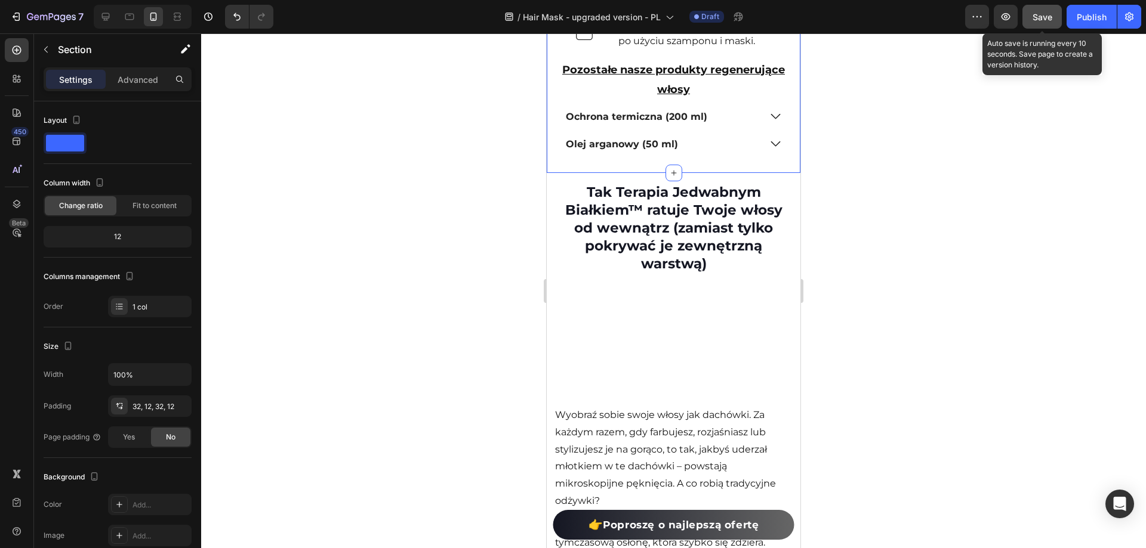
click at [769, 152] on icon at bounding box center [776, 144] width 14 height 15
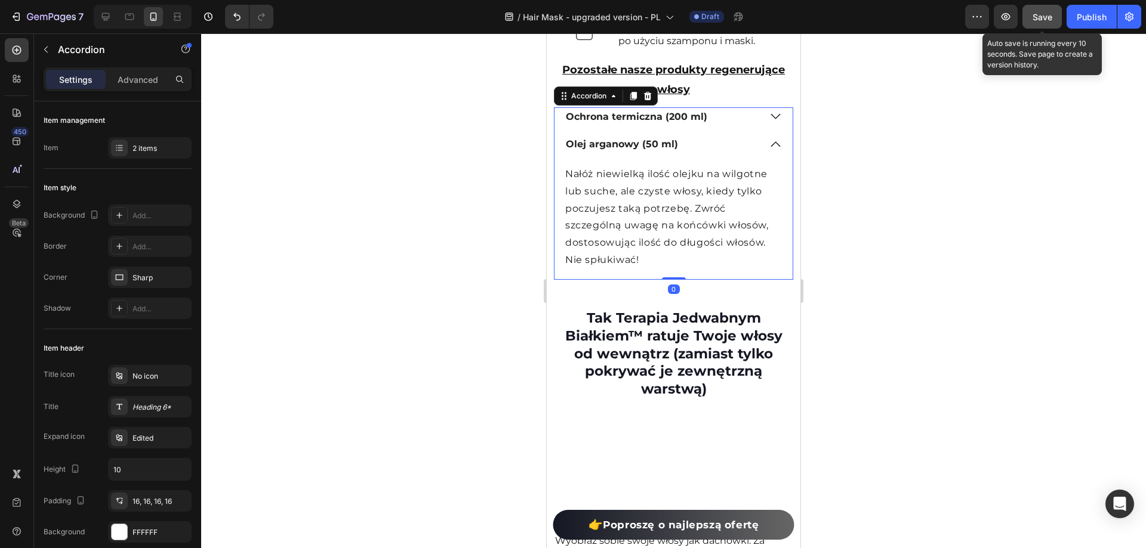
click at [769, 152] on icon at bounding box center [776, 144] width 14 height 15
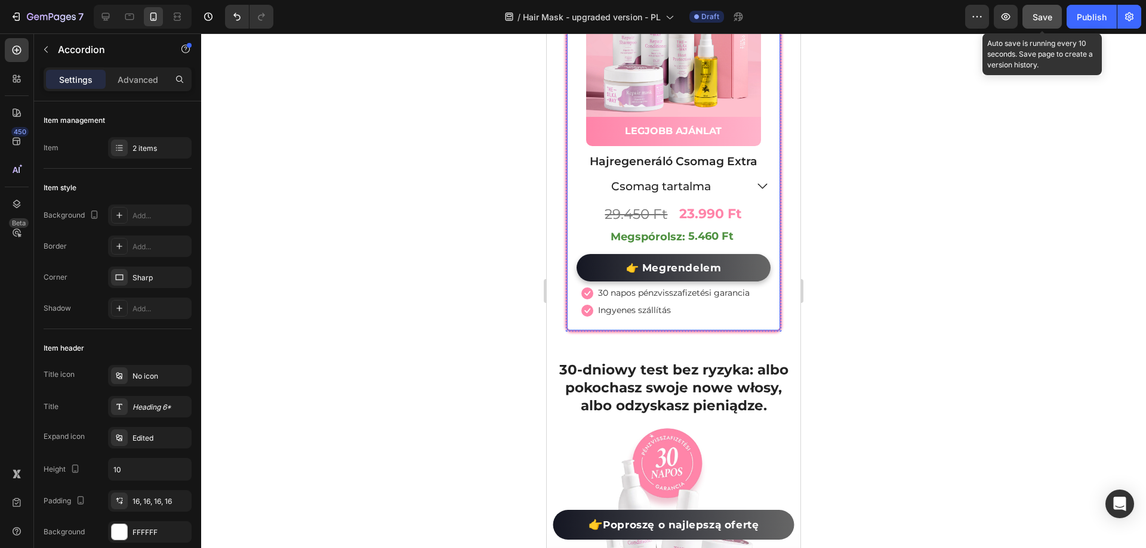
scroll to position [10343, 0]
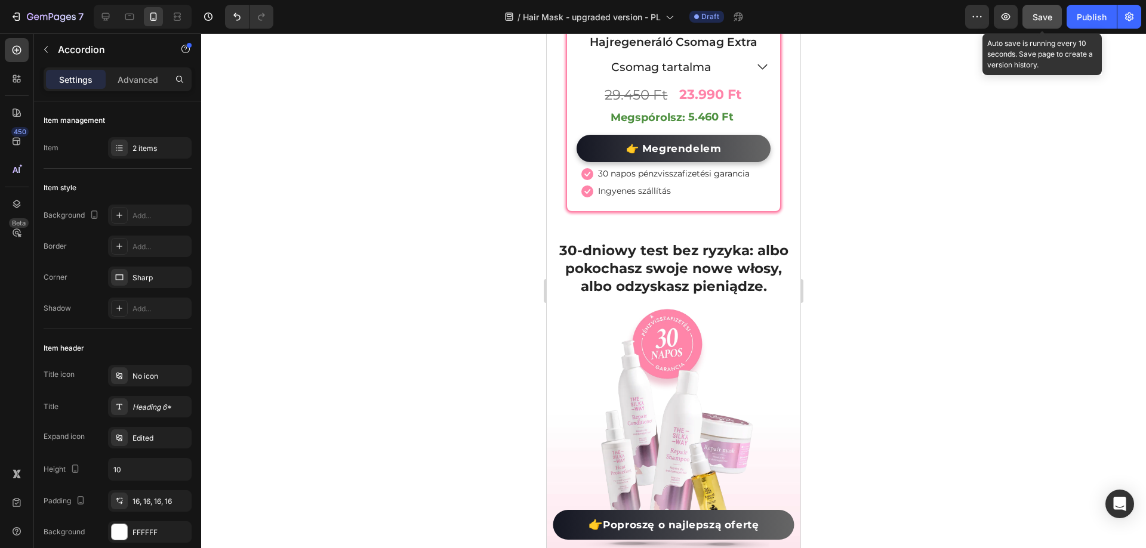
click at [1081, 331] on div at bounding box center [673, 290] width 945 height 515
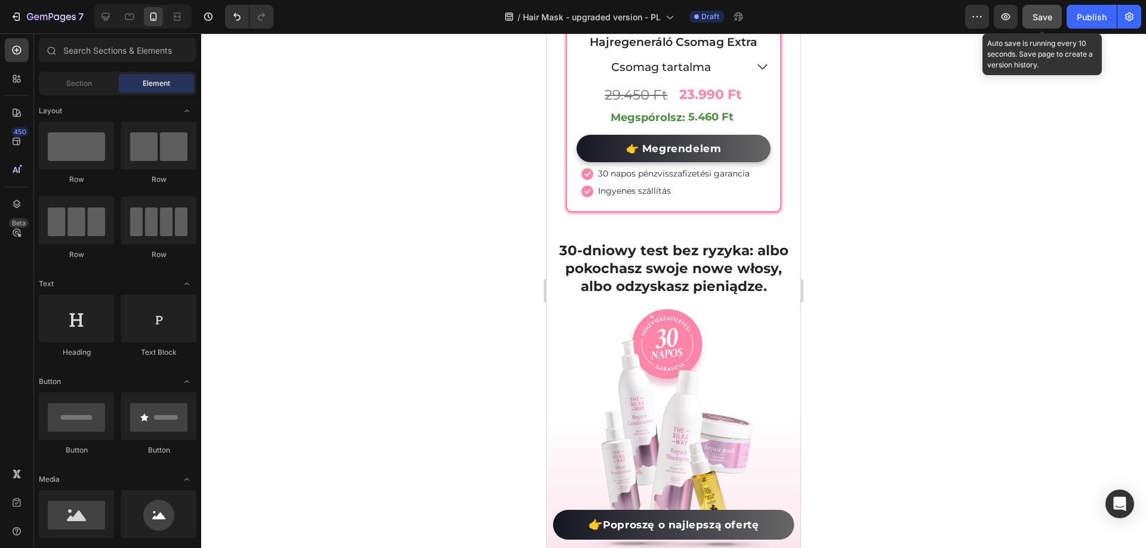
click at [707, 356] on img at bounding box center [674, 440] width 192 height 266
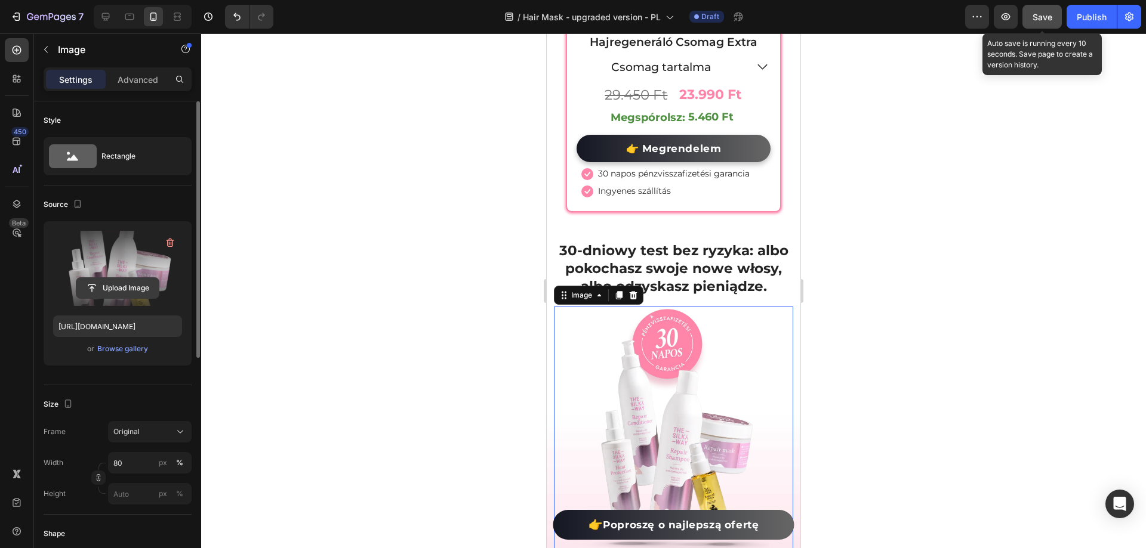
click at [135, 280] on input "file" at bounding box center [117, 288] width 82 height 20
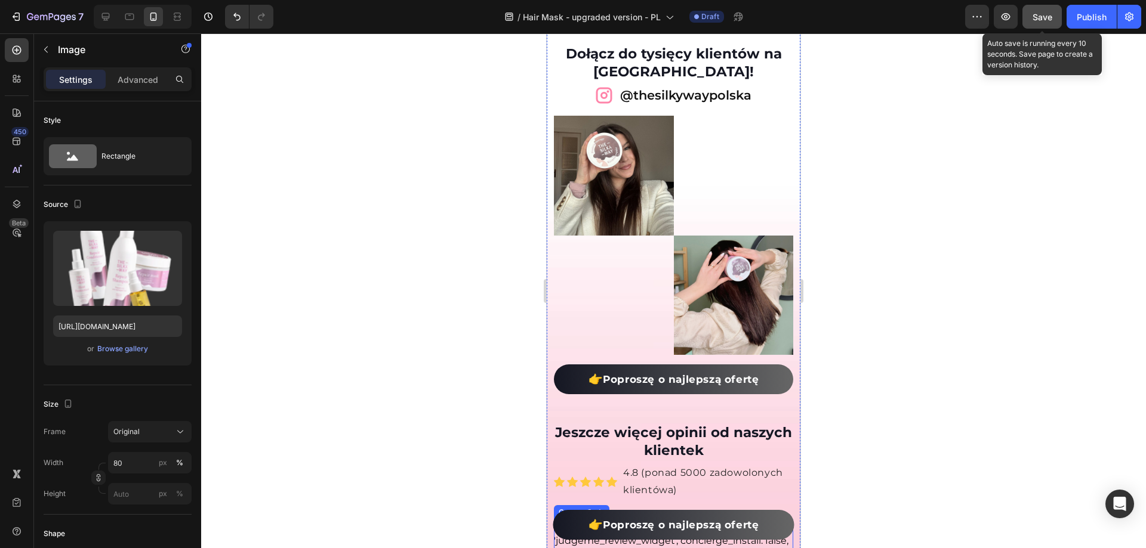
scroll to position [13864, 0]
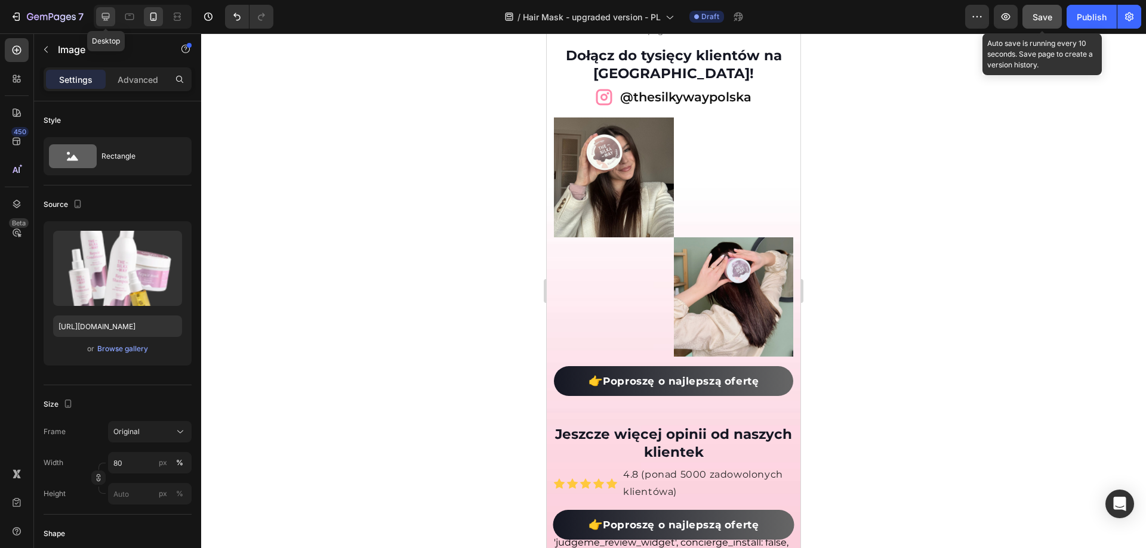
click at [113, 16] on div at bounding box center [105, 16] width 19 height 19
type input "[URL][DOMAIN_NAME]"
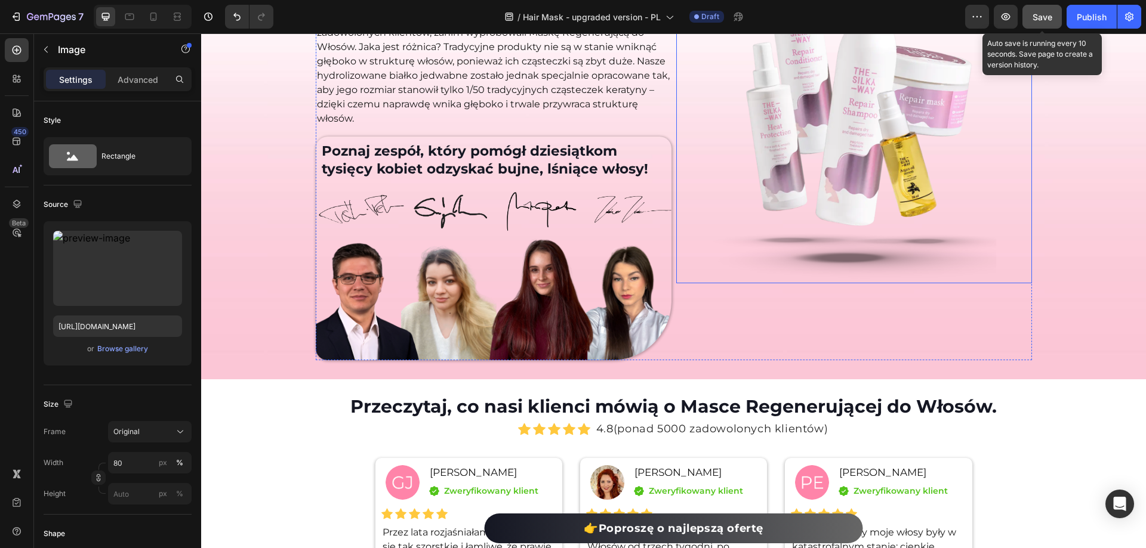
scroll to position [10190, 0]
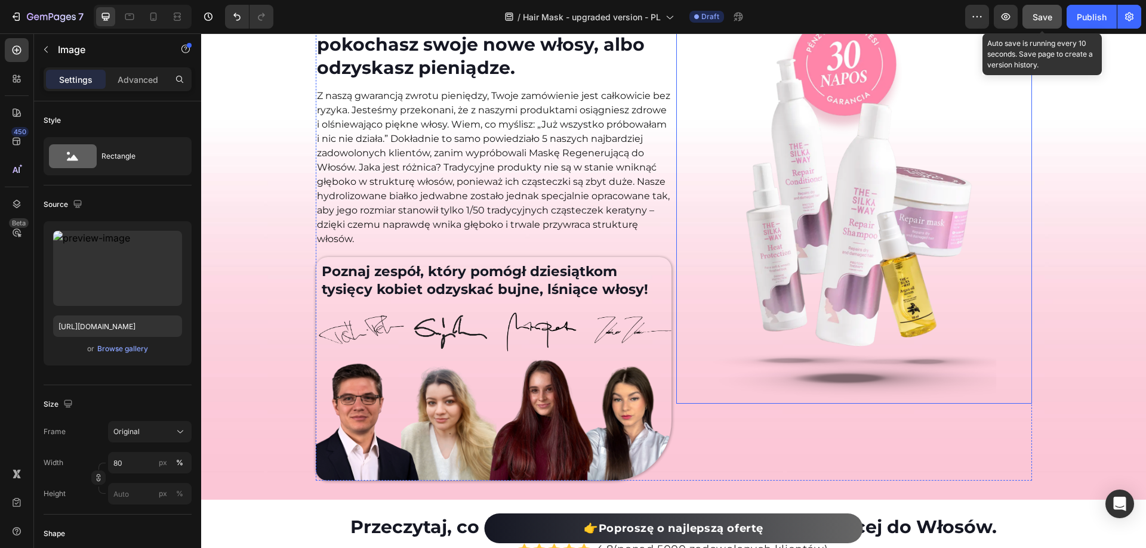
click at [813, 246] on img at bounding box center [853, 206] width 285 height 396
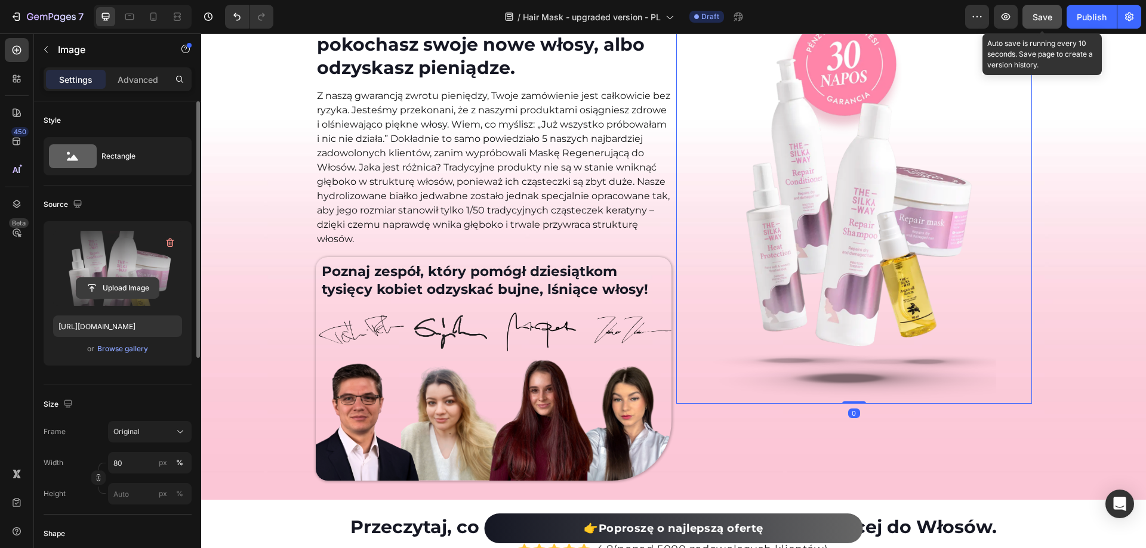
click at [138, 280] on input "file" at bounding box center [117, 288] width 82 height 20
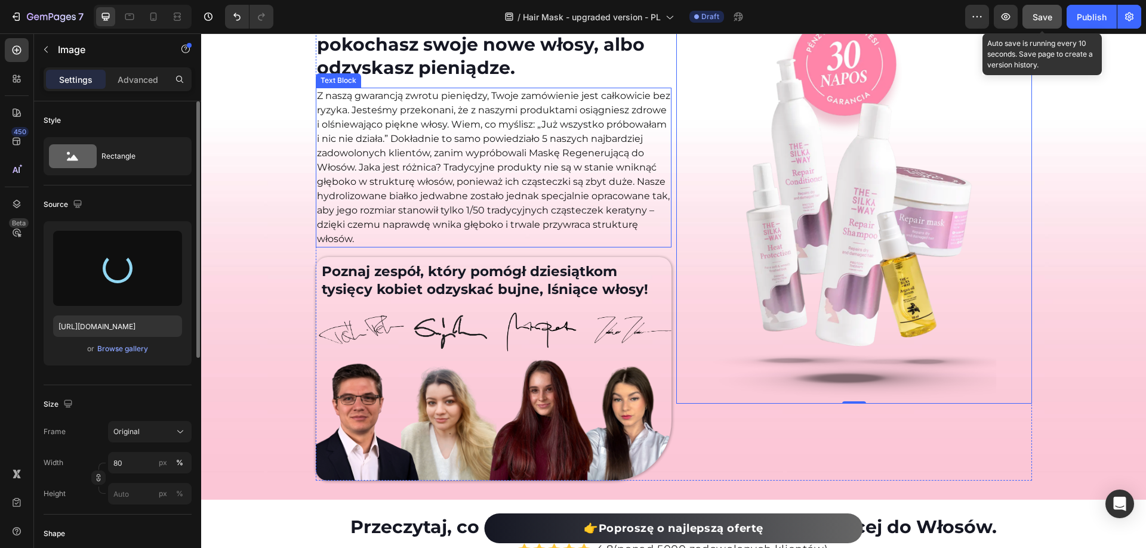
type input "[URL][DOMAIN_NAME]"
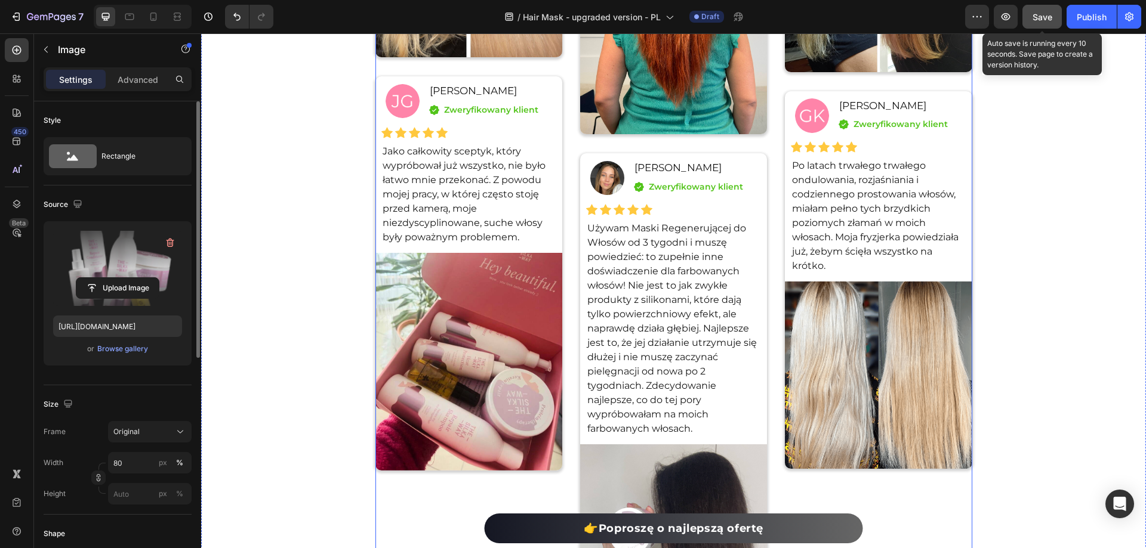
scroll to position [9832, 0]
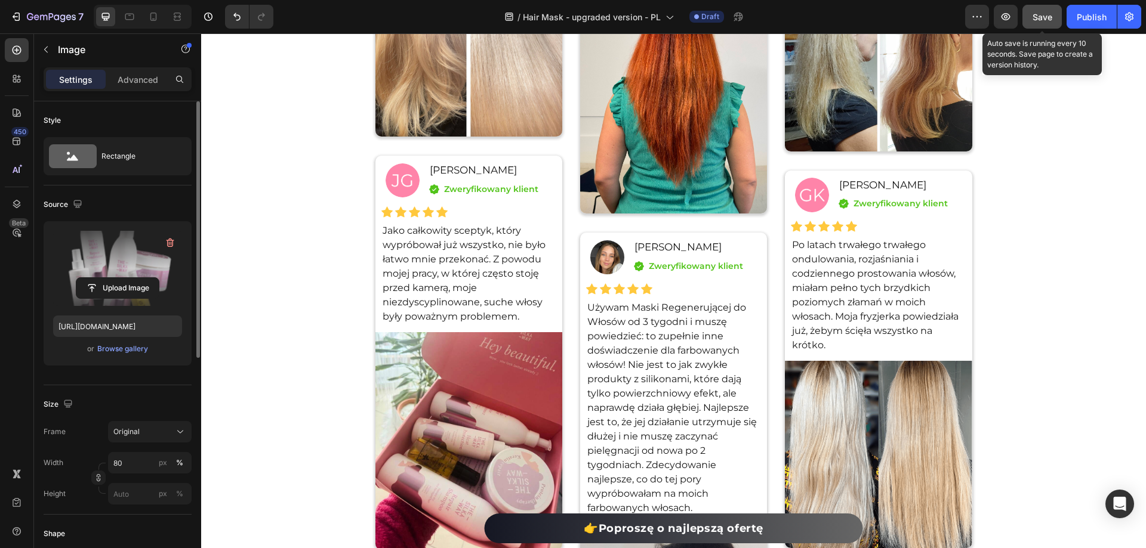
click at [1056, 12] on button "Save" at bounding box center [1041, 17] width 39 height 24
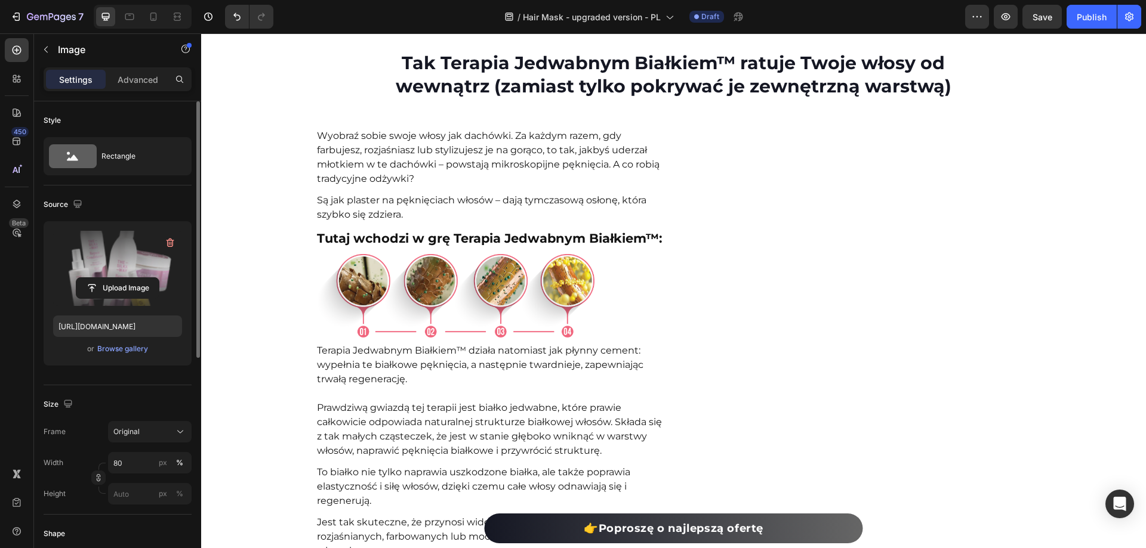
scroll to position [5760, 0]
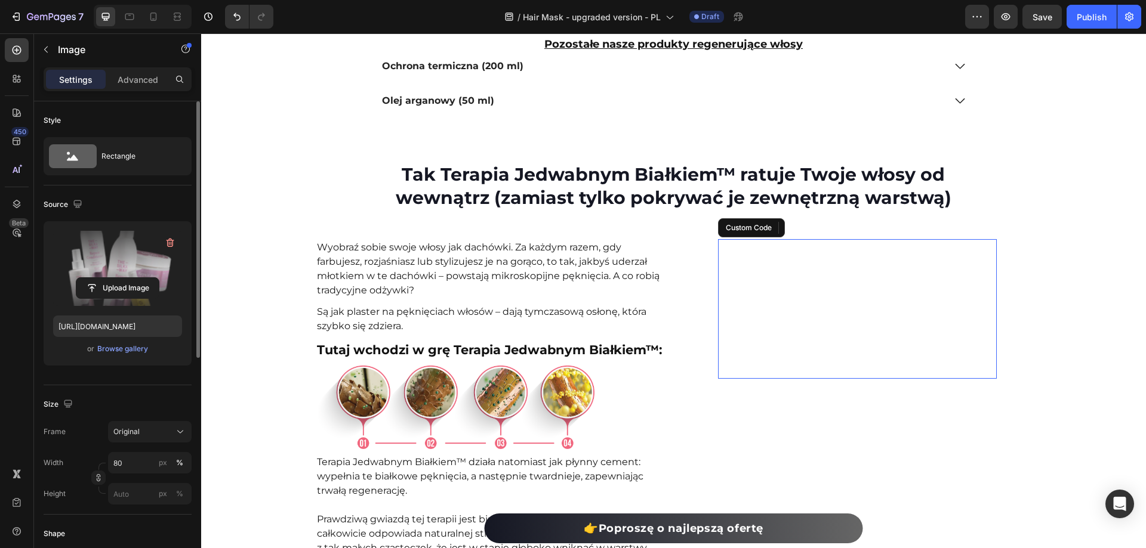
click at [911, 355] on video at bounding box center [857, 309] width 279 height 140
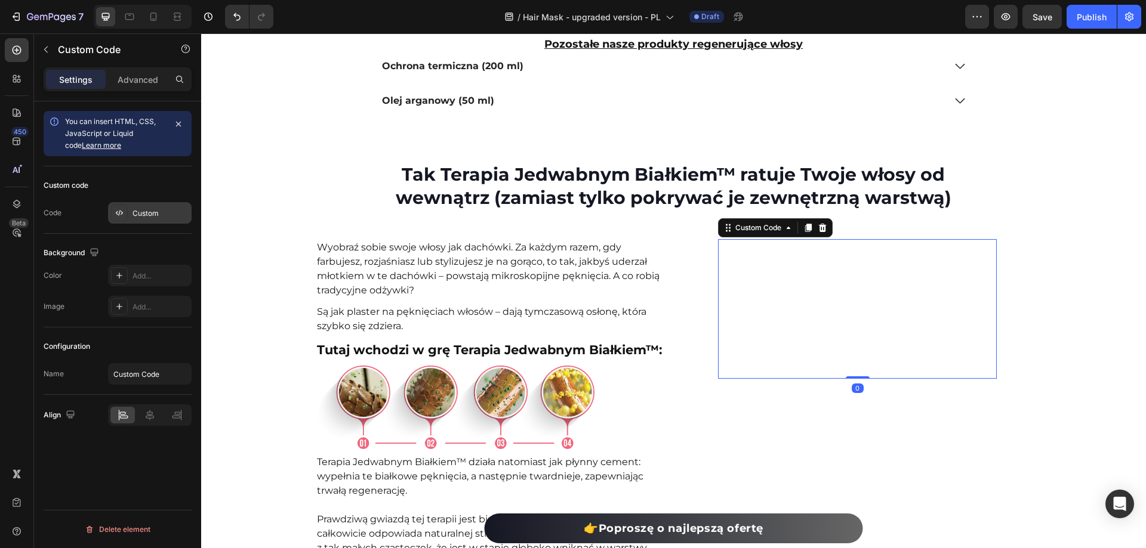
click at [139, 213] on div "Custom" at bounding box center [160, 213] width 56 height 11
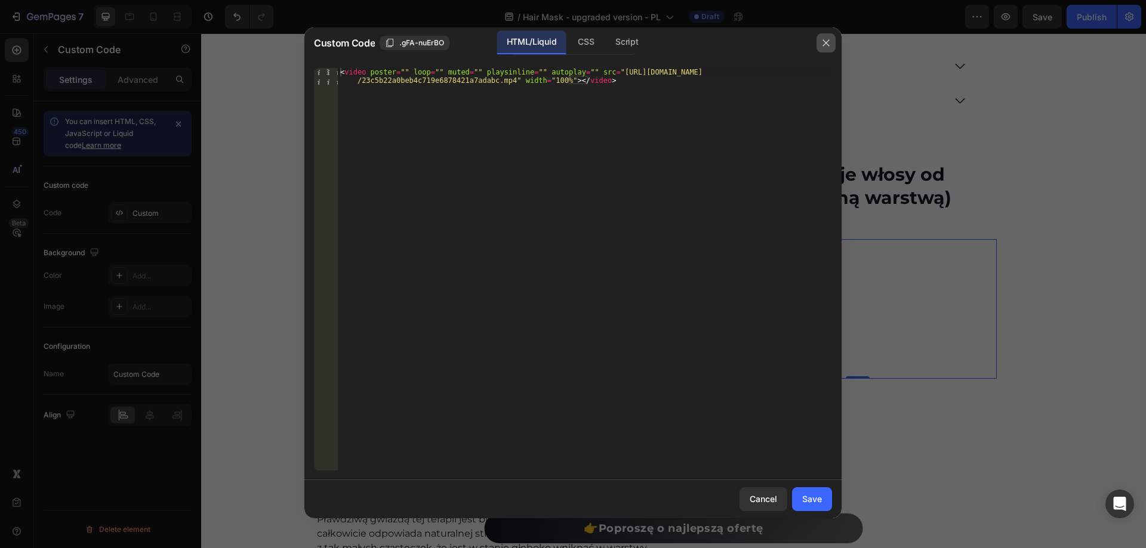
click at [830, 48] on button "button" at bounding box center [825, 42] width 19 height 19
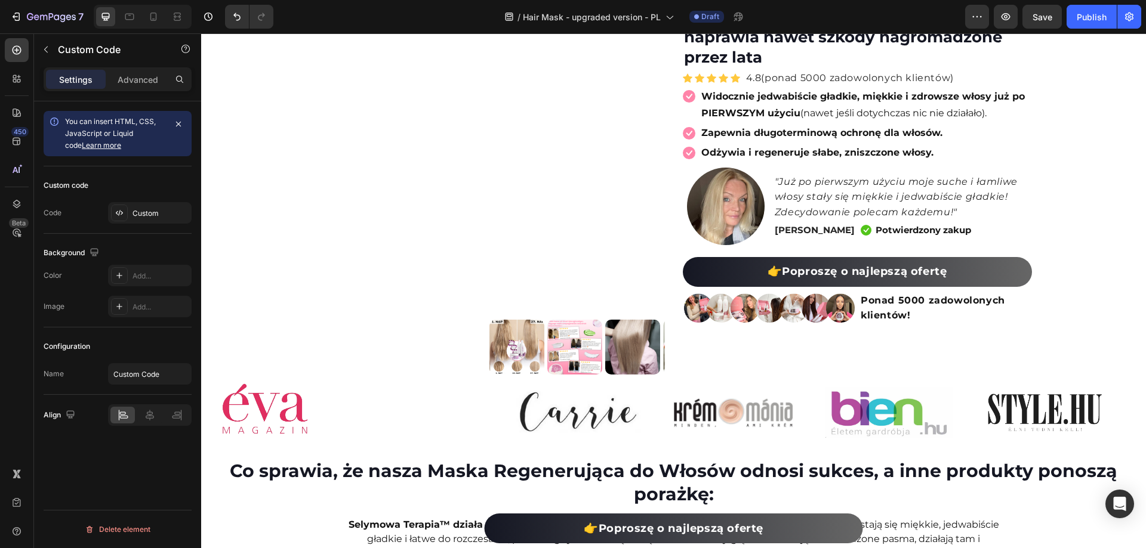
scroll to position [0, 0]
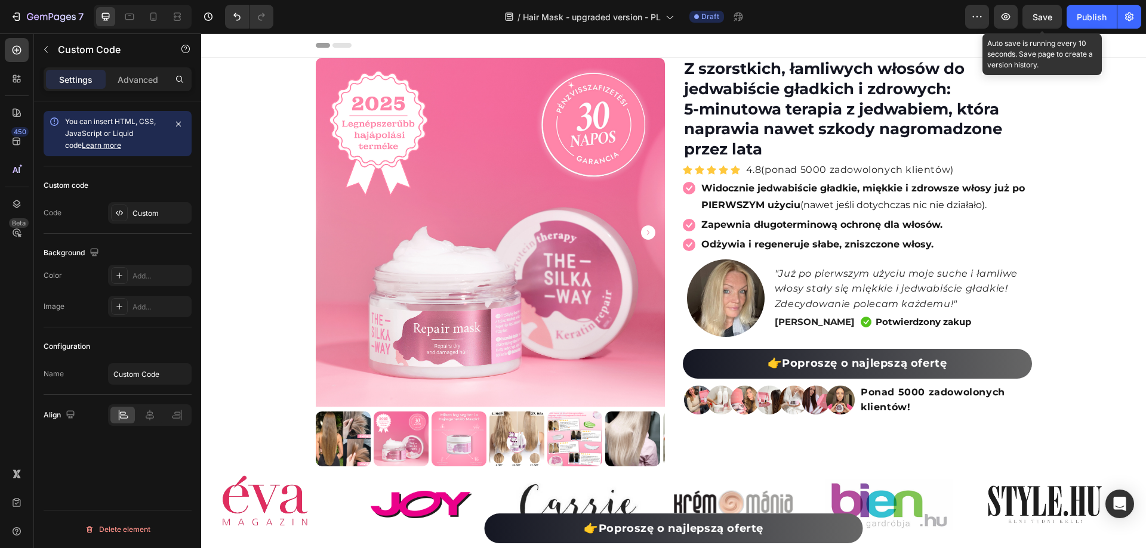
click at [1038, 20] on span "Save" at bounding box center [1042, 17] width 20 height 10
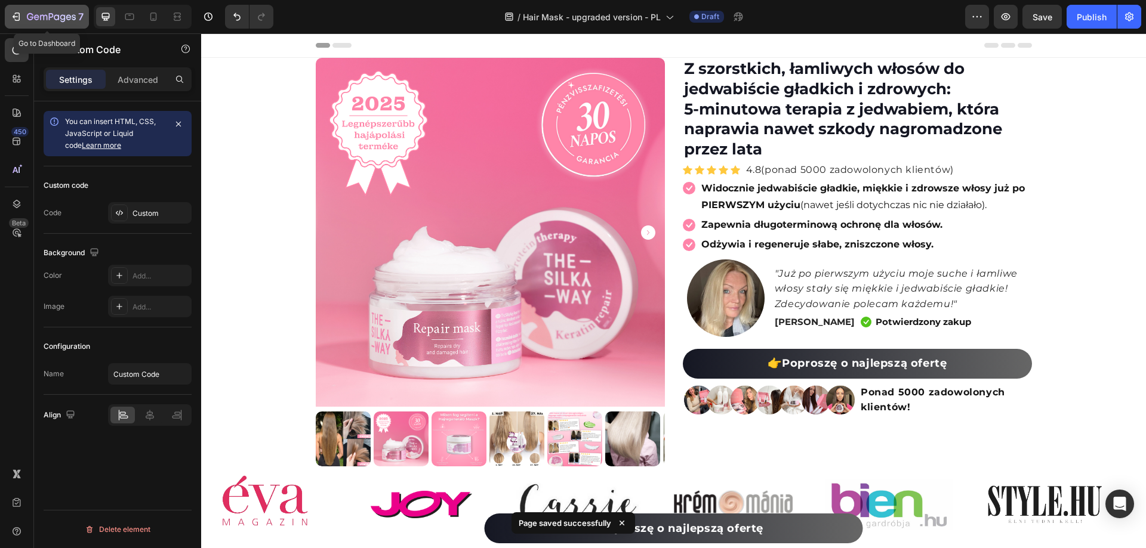
click at [17, 9] on button "7" at bounding box center [47, 17] width 84 height 24
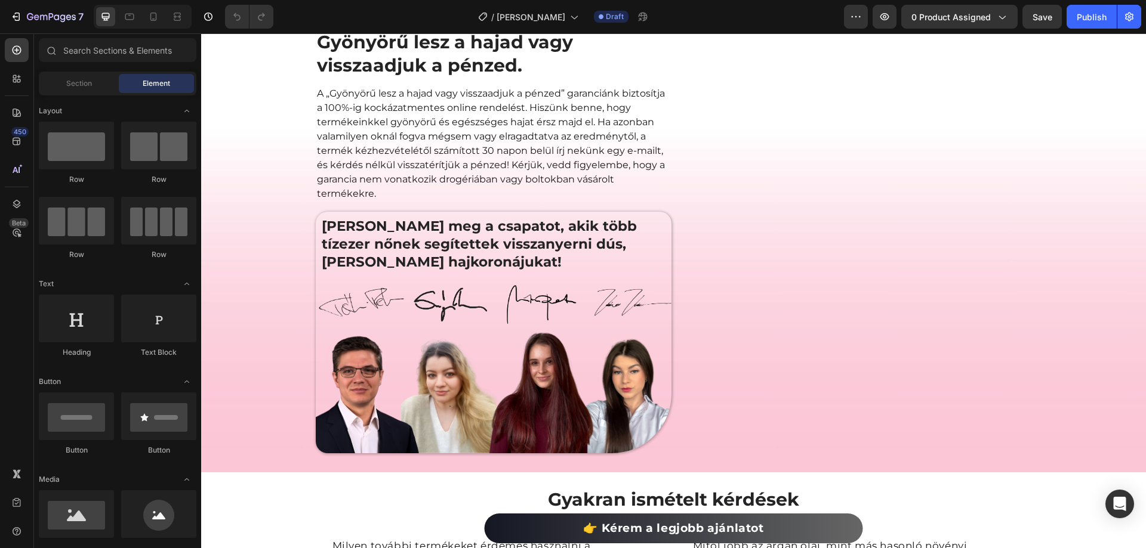
scroll to position [2924, 0]
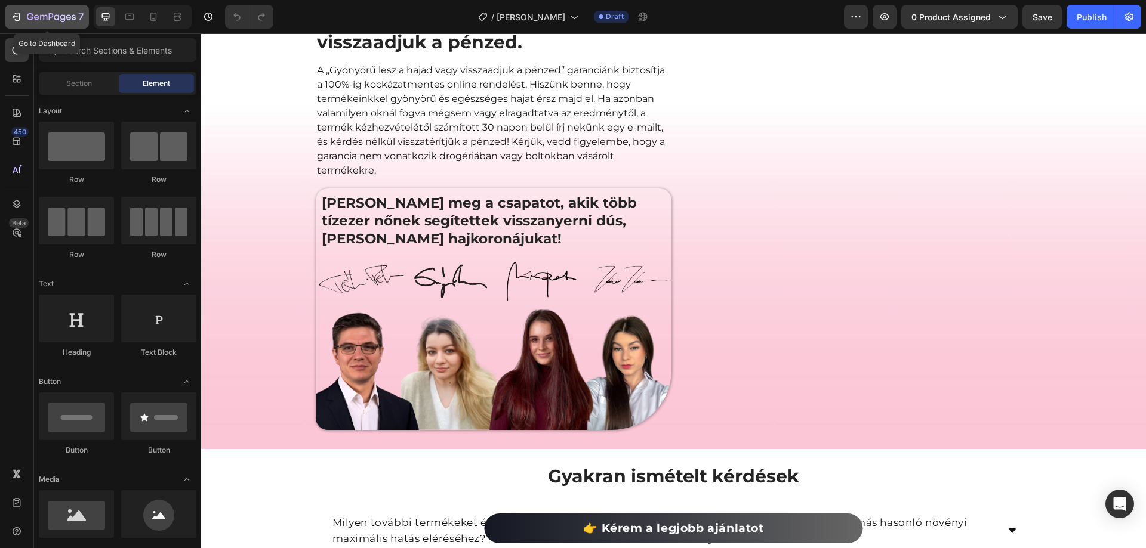
click at [24, 12] on div "7" at bounding box center [46, 17] width 73 height 14
